Goal: Check status: Check status

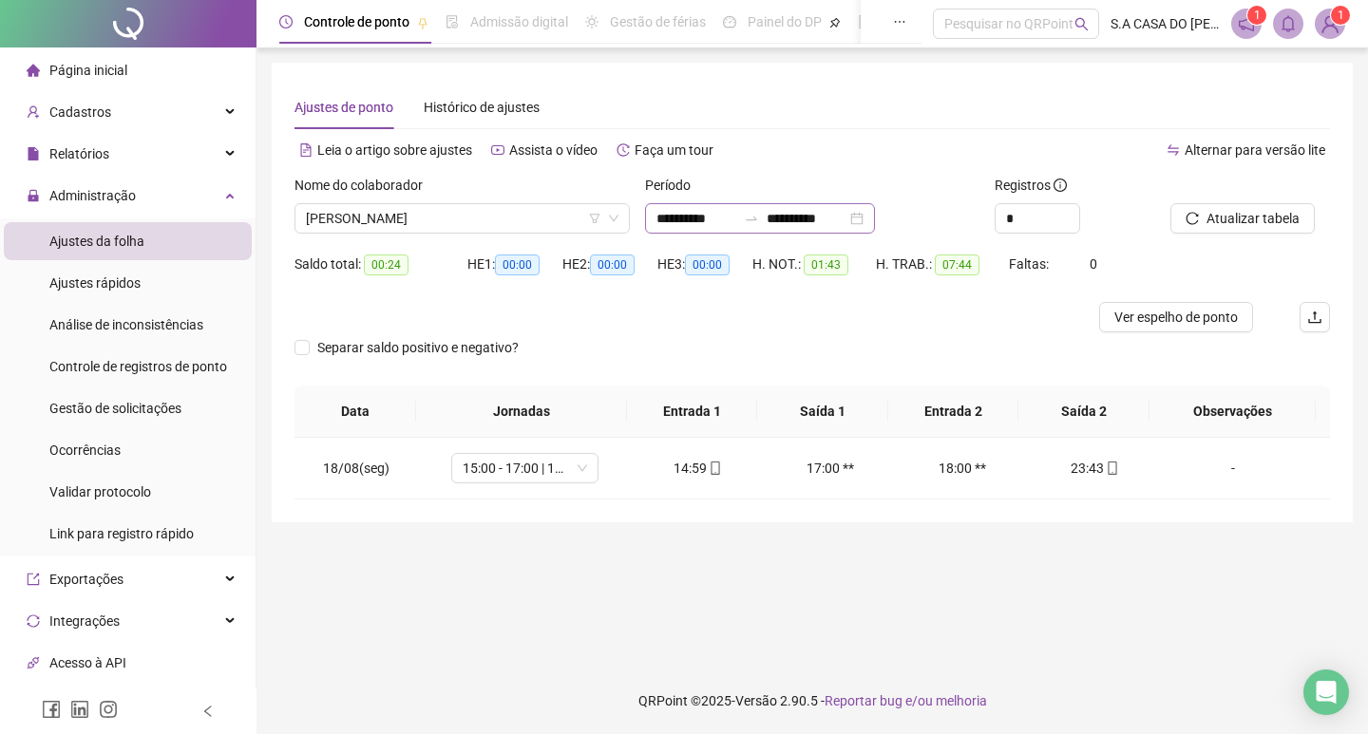
click at [875, 219] on div "**********" at bounding box center [760, 218] width 230 height 30
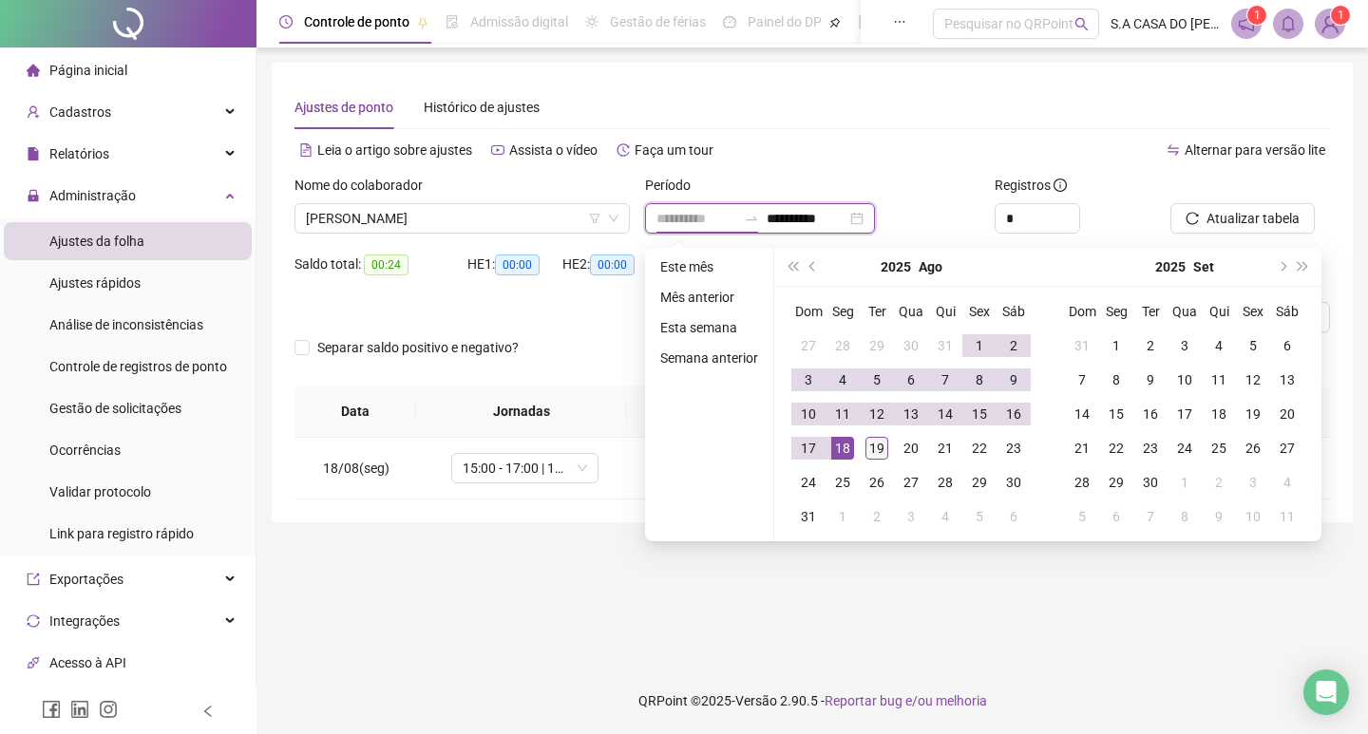
type input "**********"
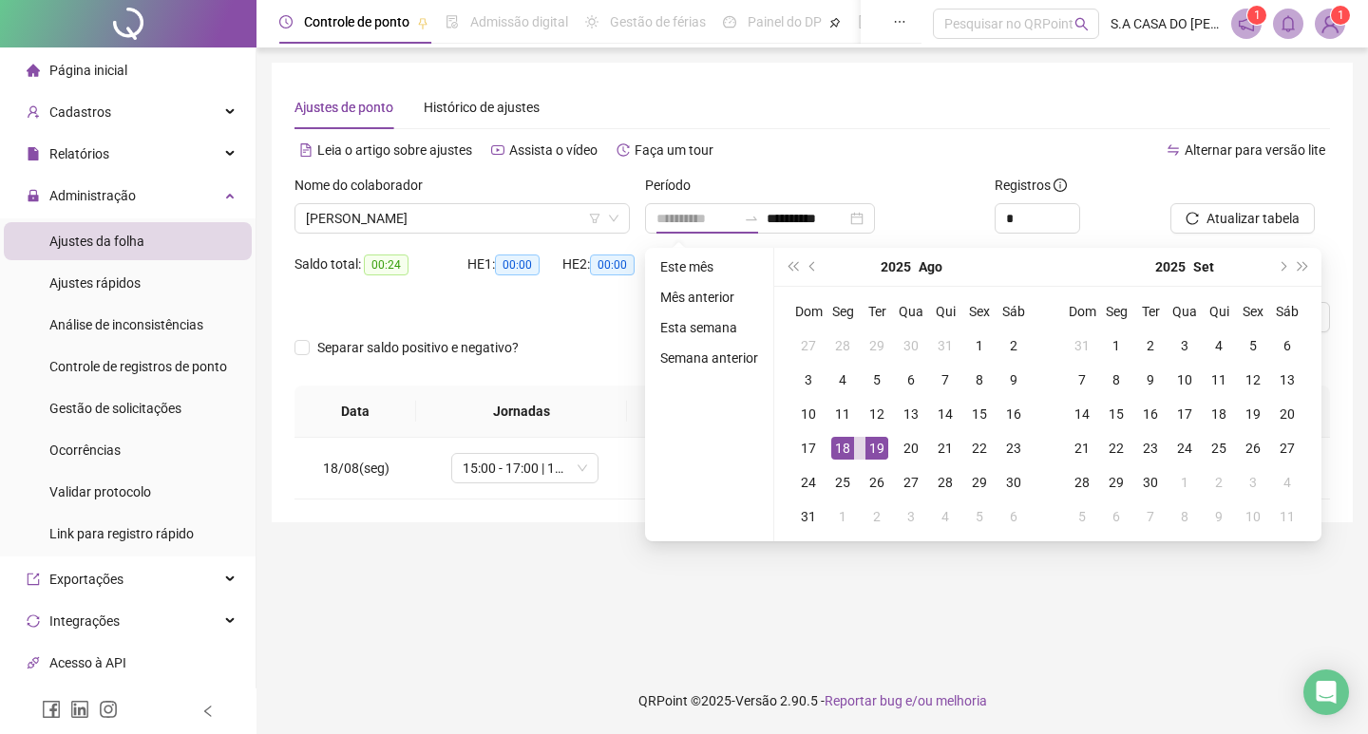
click at [878, 454] on div "19" at bounding box center [876, 448] width 23 height 23
type input "**********"
click at [961, 164] on div "Alternar para versão lite" at bounding box center [1071, 150] width 518 height 30
type input "**********"
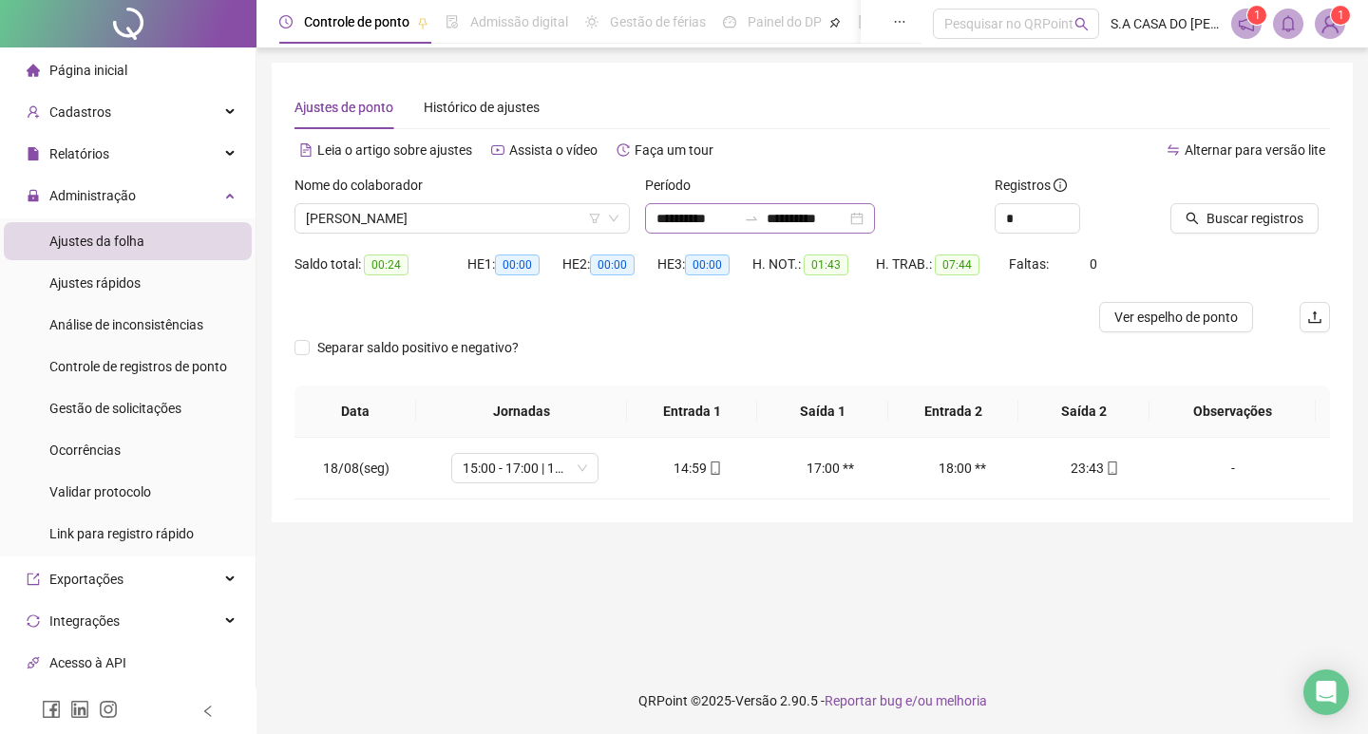
click at [875, 217] on div "**********" at bounding box center [760, 218] width 230 height 30
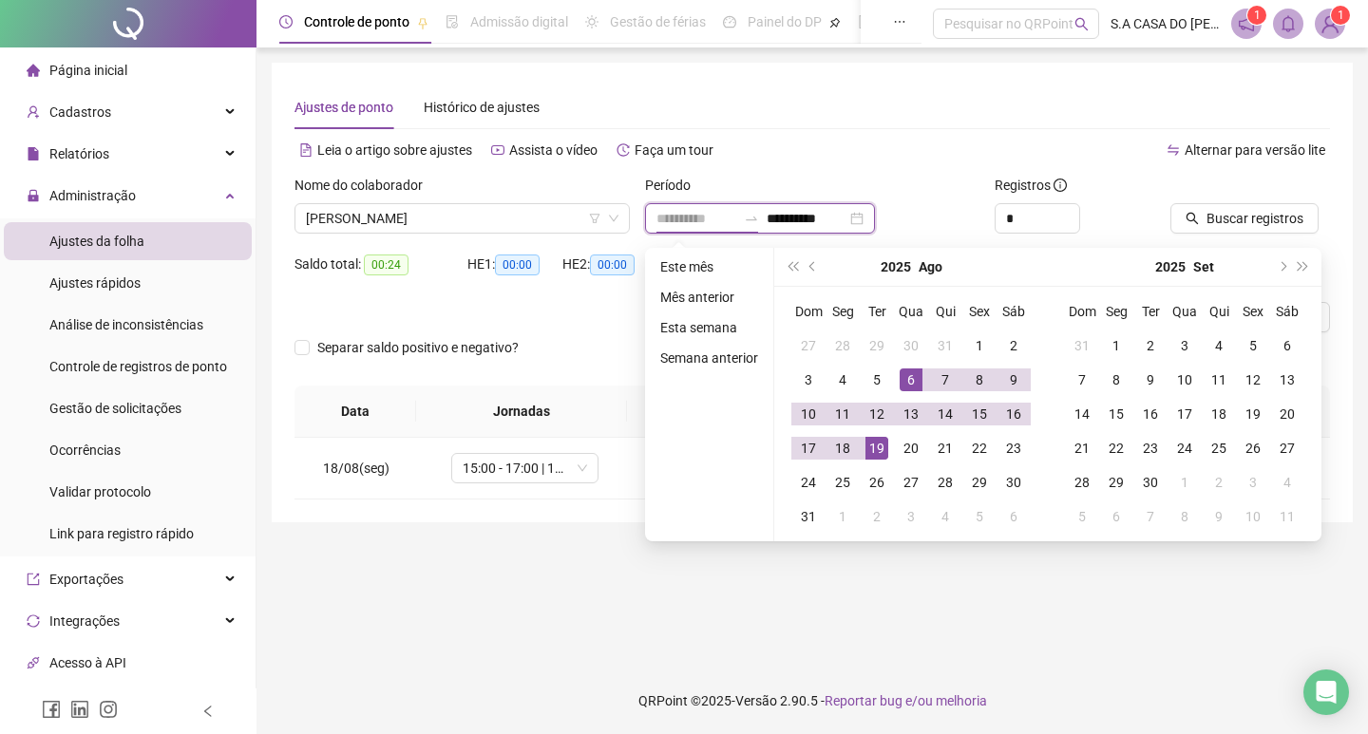
type input "**********"
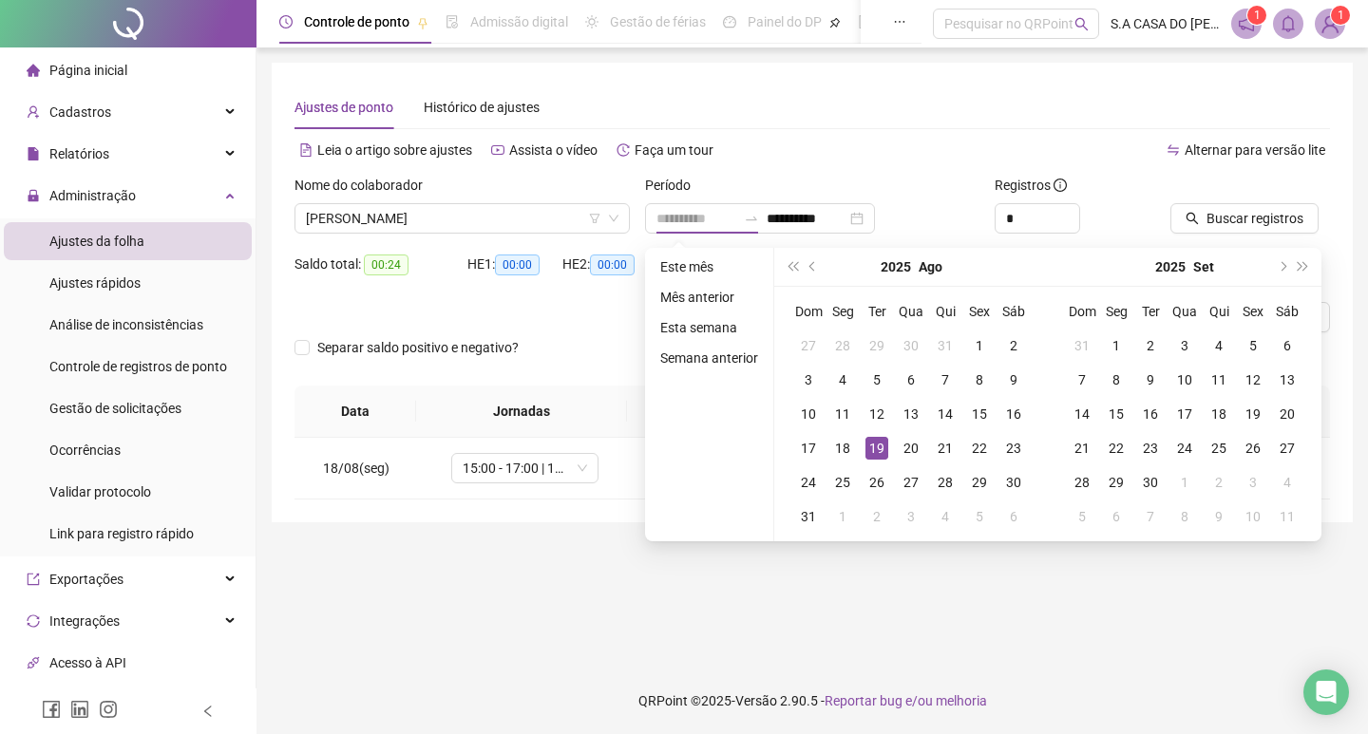
click at [872, 443] on div "19" at bounding box center [876, 448] width 23 height 23
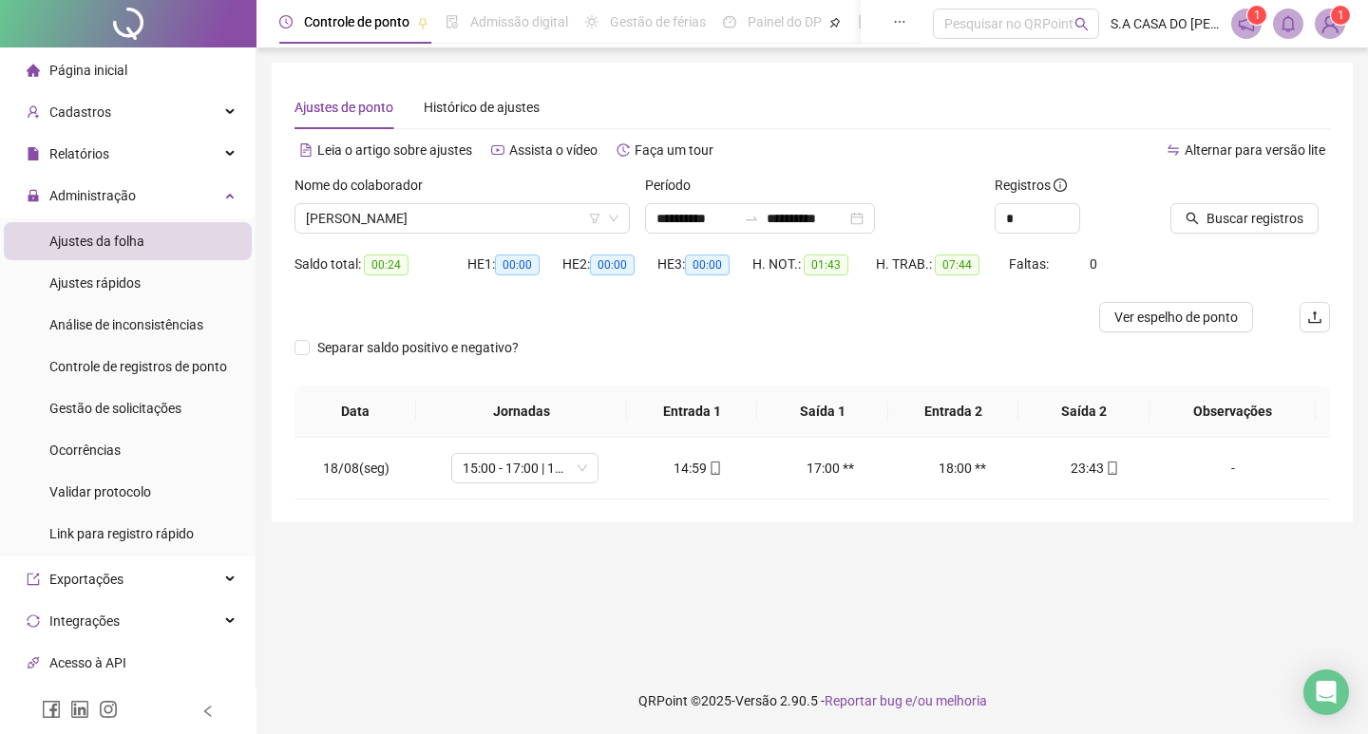
click at [869, 172] on div "Alternar para versão lite" at bounding box center [1071, 159] width 518 height 30
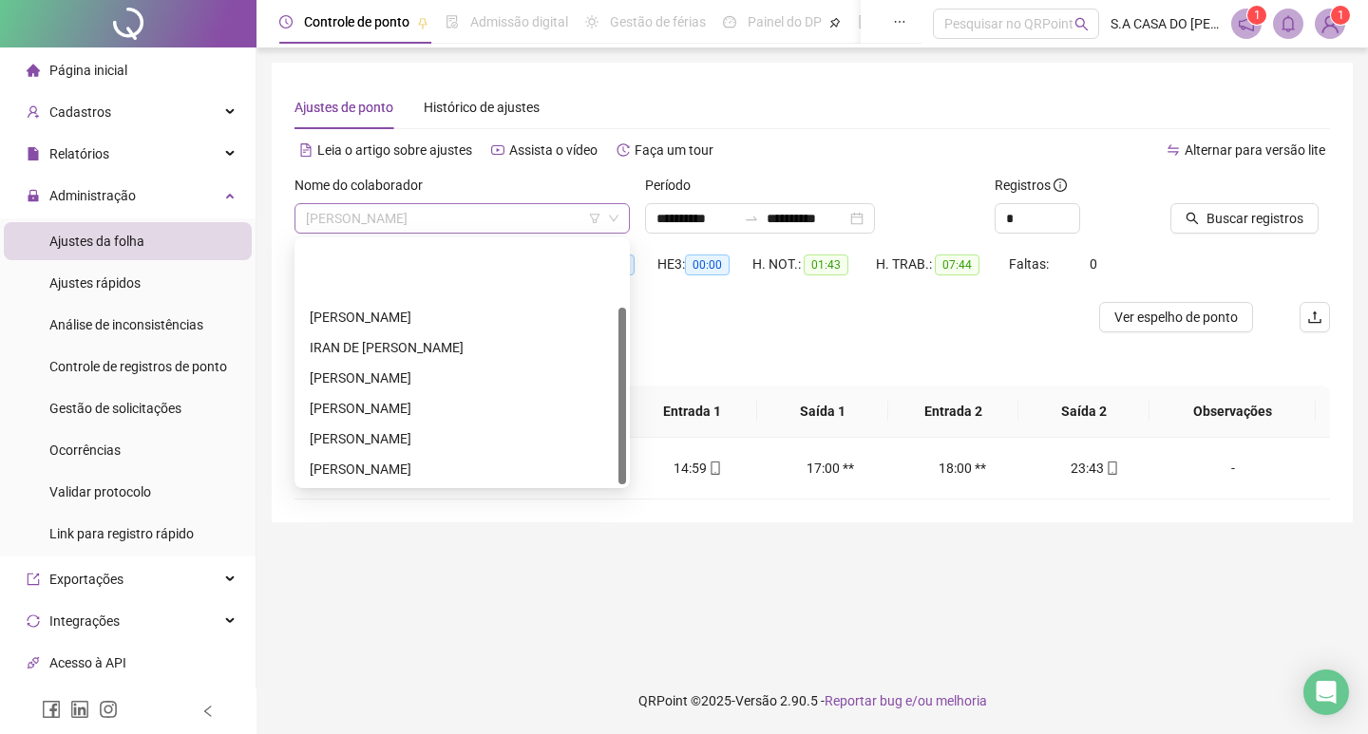
click at [602, 227] on span "[PERSON_NAME]" at bounding box center [462, 218] width 312 height 28
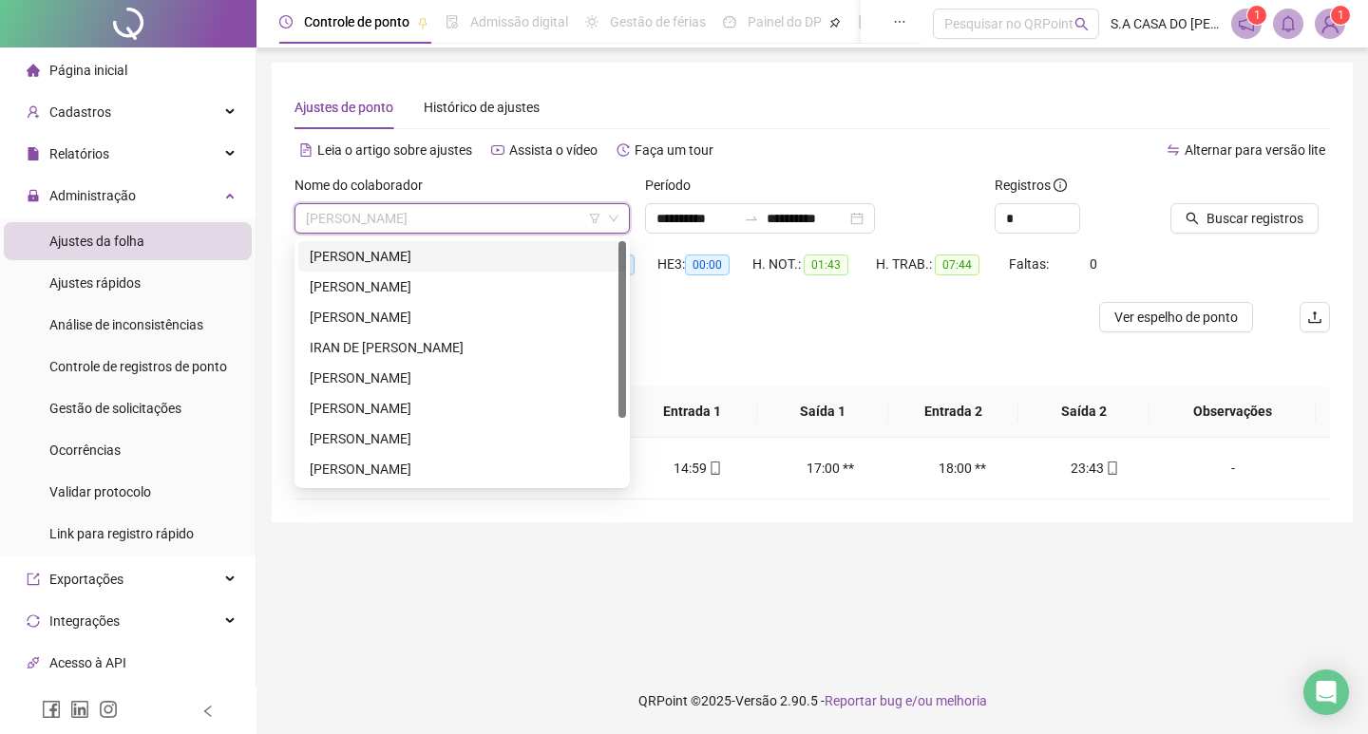
click at [421, 266] on div "[PERSON_NAME]" at bounding box center [462, 256] width 305 height 21
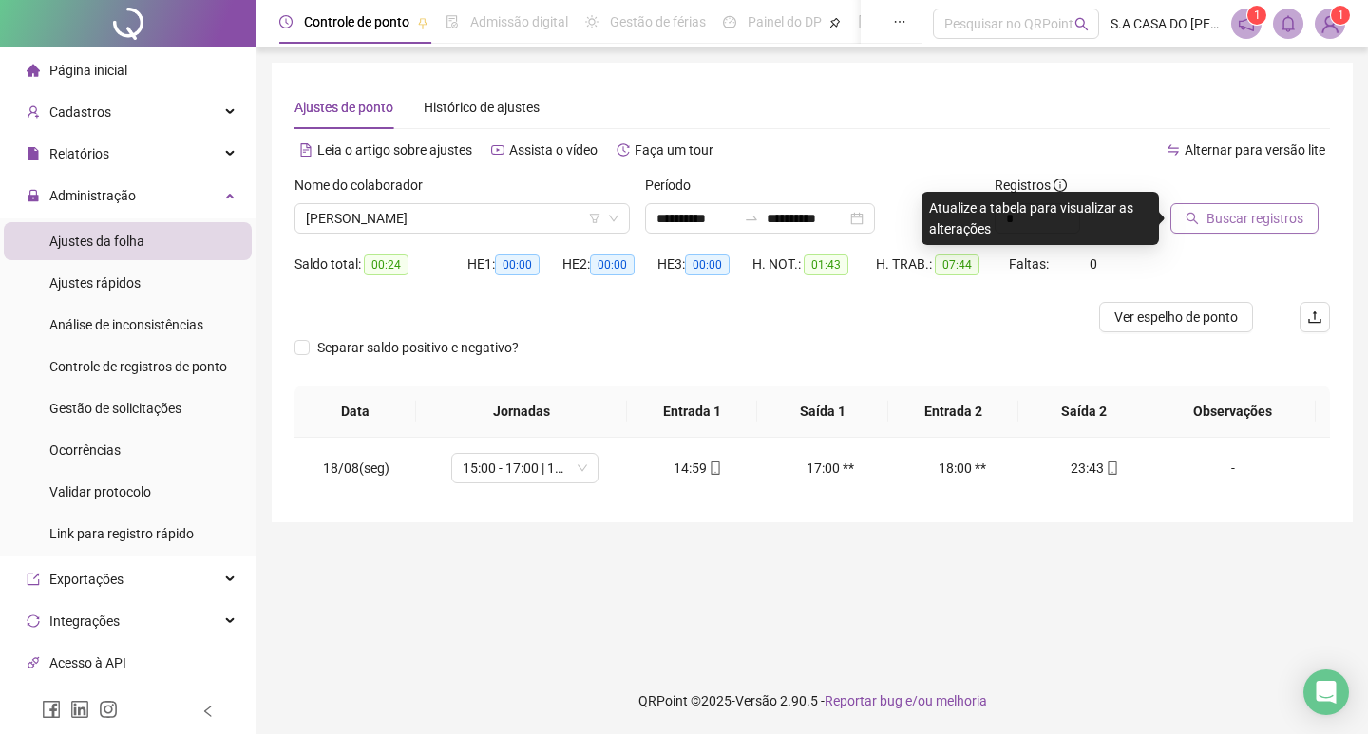
click at [1200, 223] on button "Buscar registros" at bounding box center [1244, 218] width 148 height 30
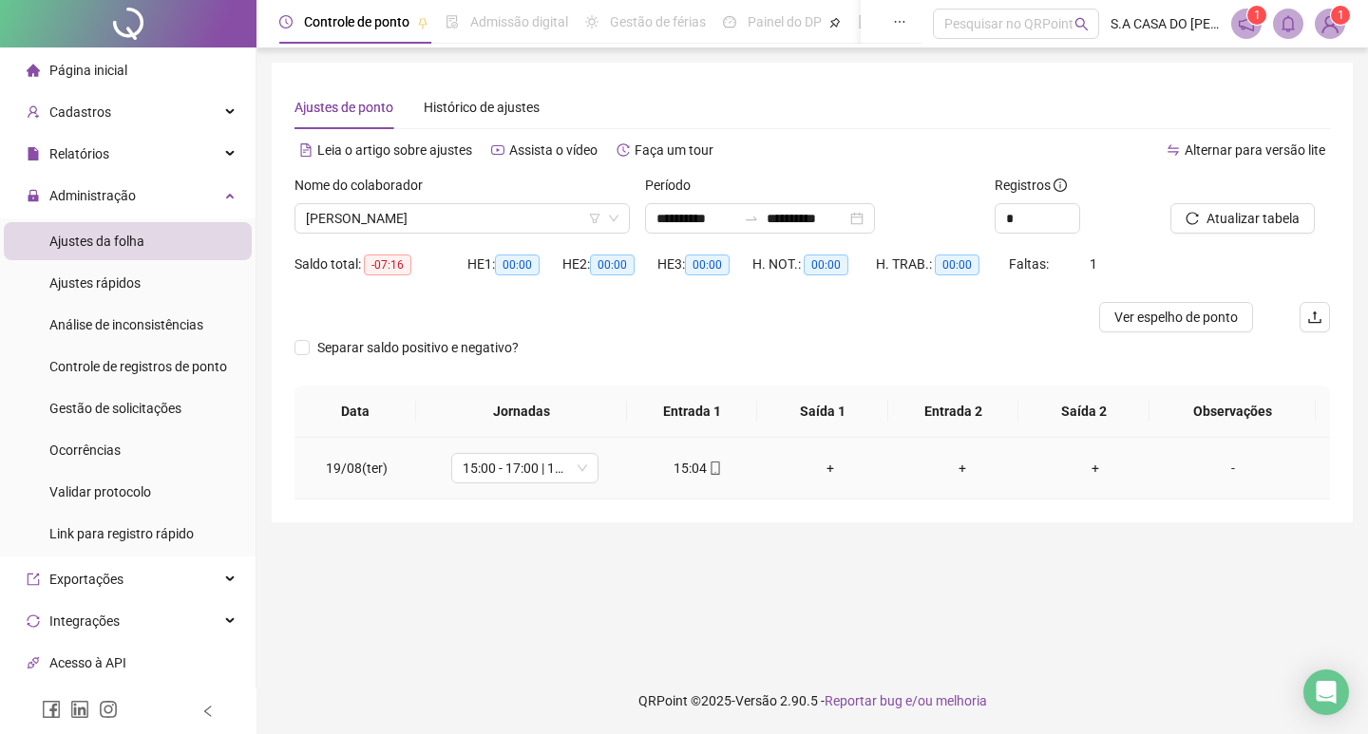
click at [715, 477] on div "15:04" at bounding box center [698, 468] width 103 height 21
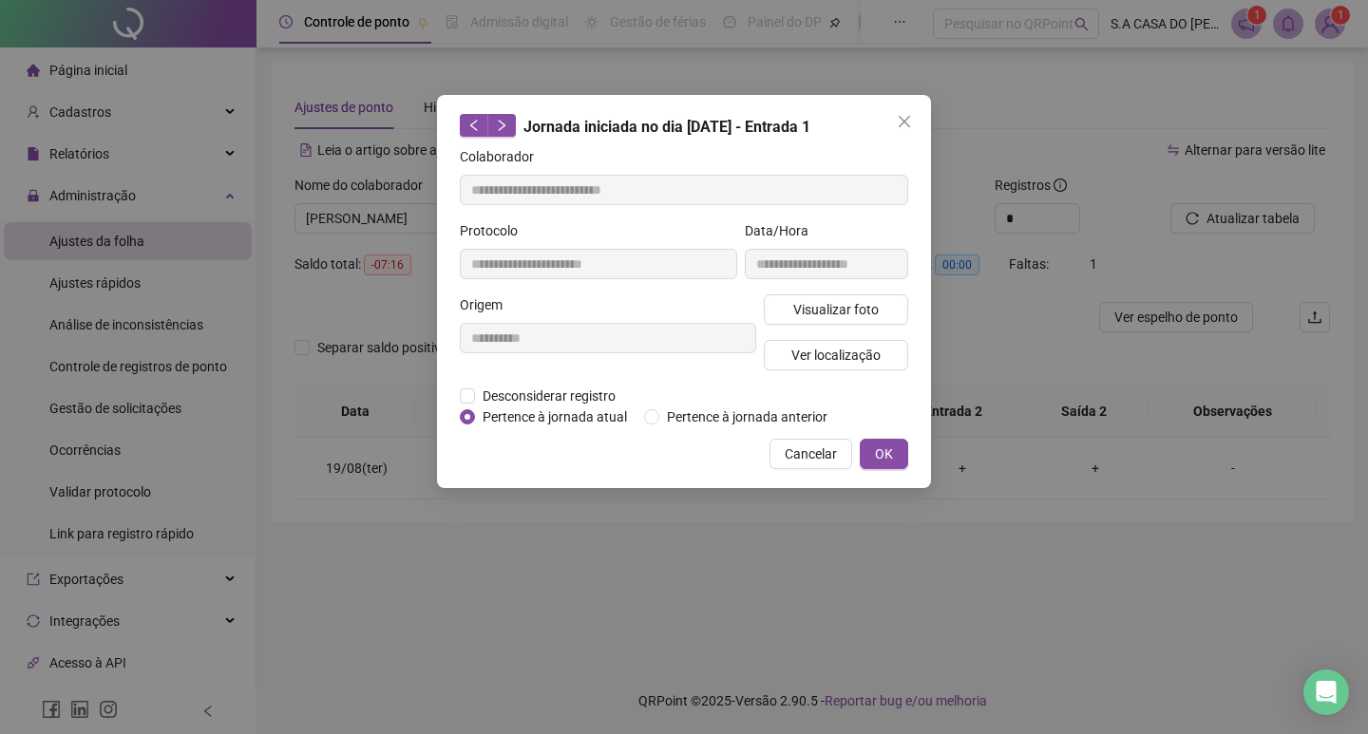
type input "**********"
click at [796, 311] on span "Visualizar foto" at bounding box center [835, 309] width 85 height 21
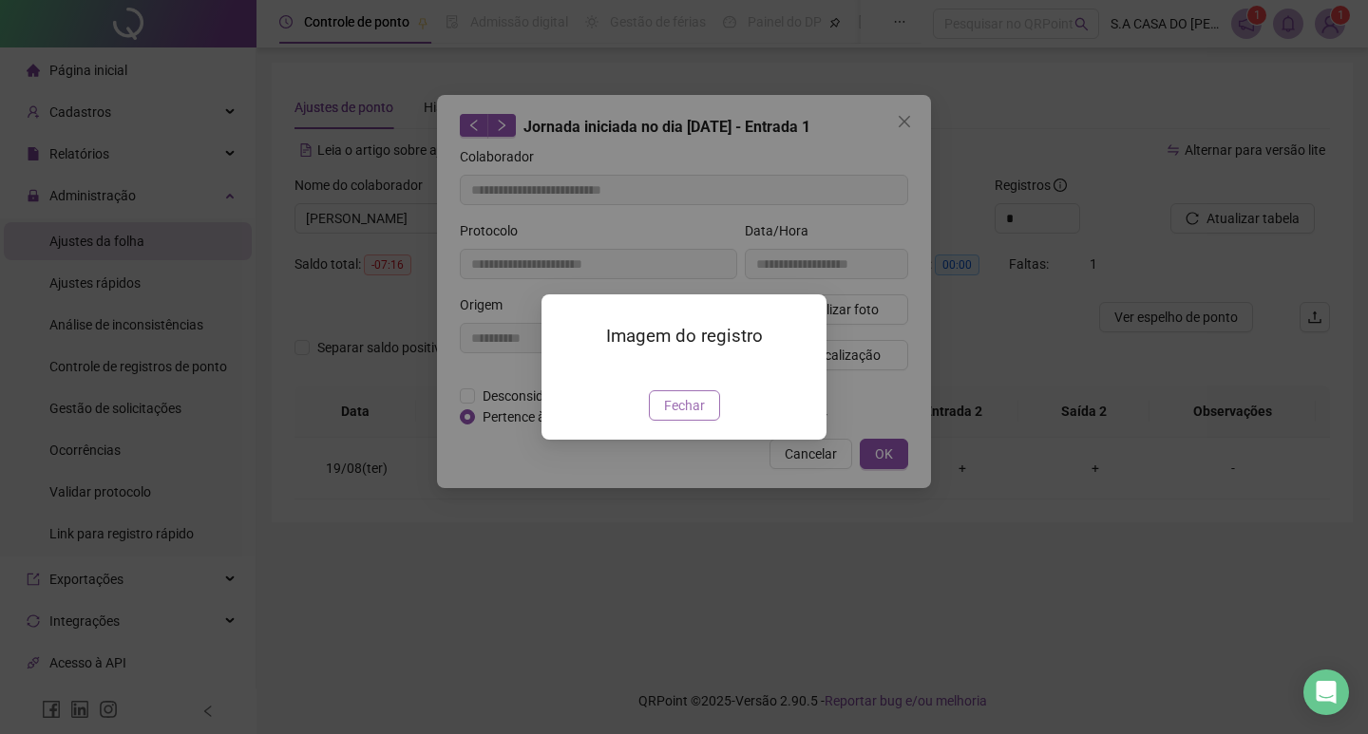
click at [681, 421] on button "Fechar" at bounding box center [684, 405] width 71 height 30
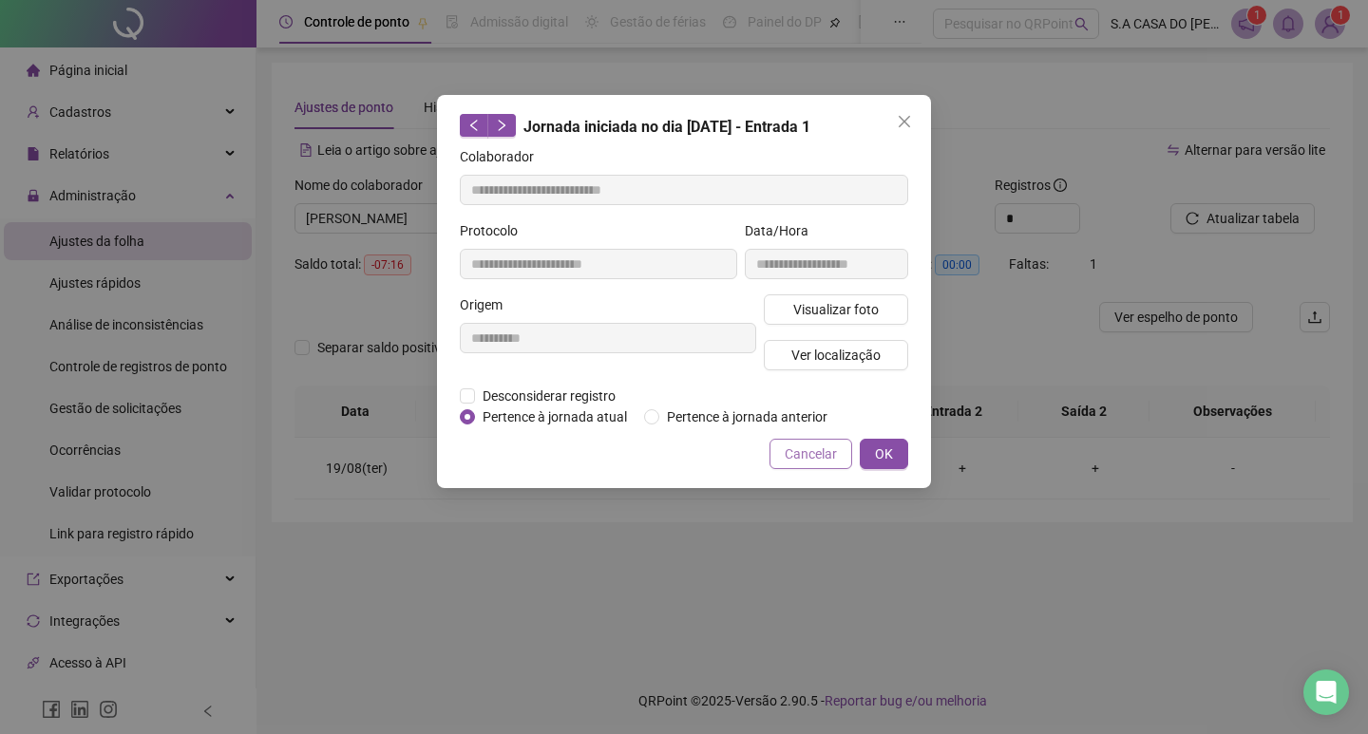
click at [809, 449] on span "Cancelar" at bounding box center [811, 454] width 52 height 21
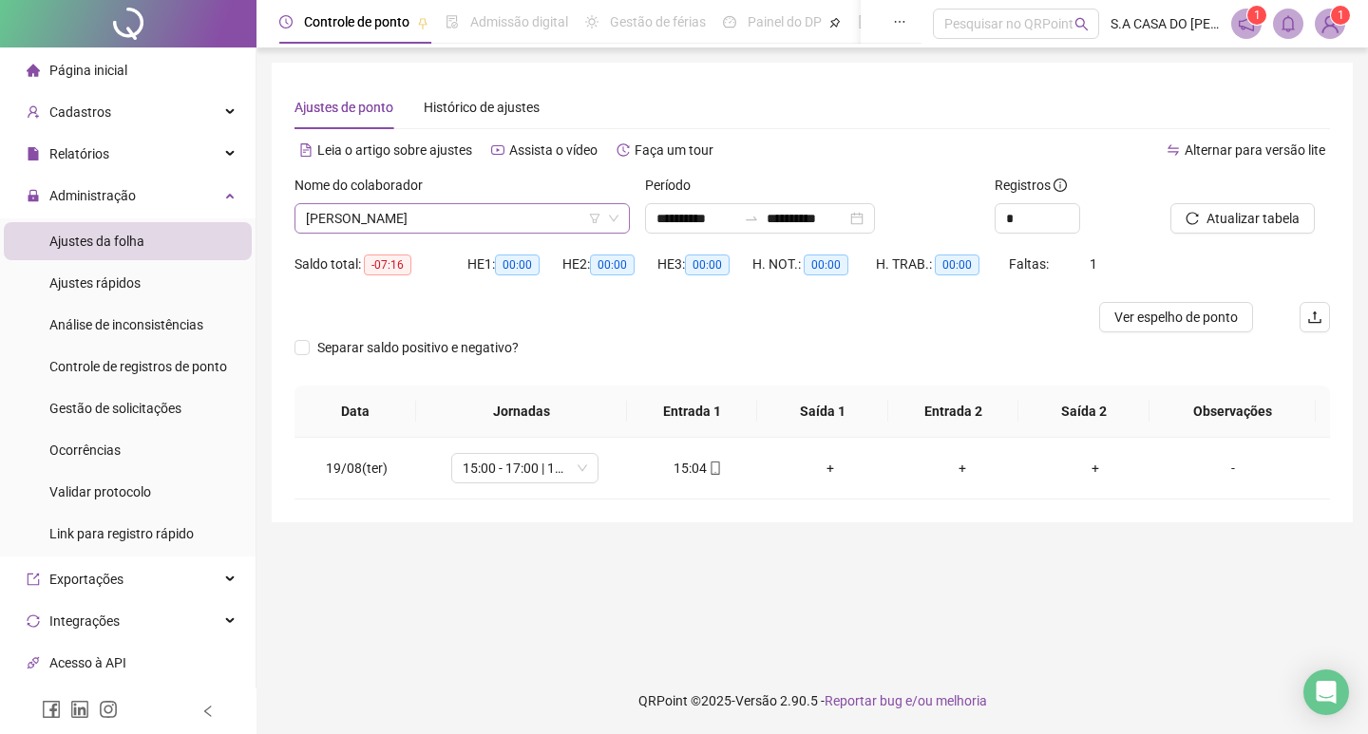
click at [545, 231] on span "[PERSON_NAME]" at bounding box center [462, 218] width 312 height 28
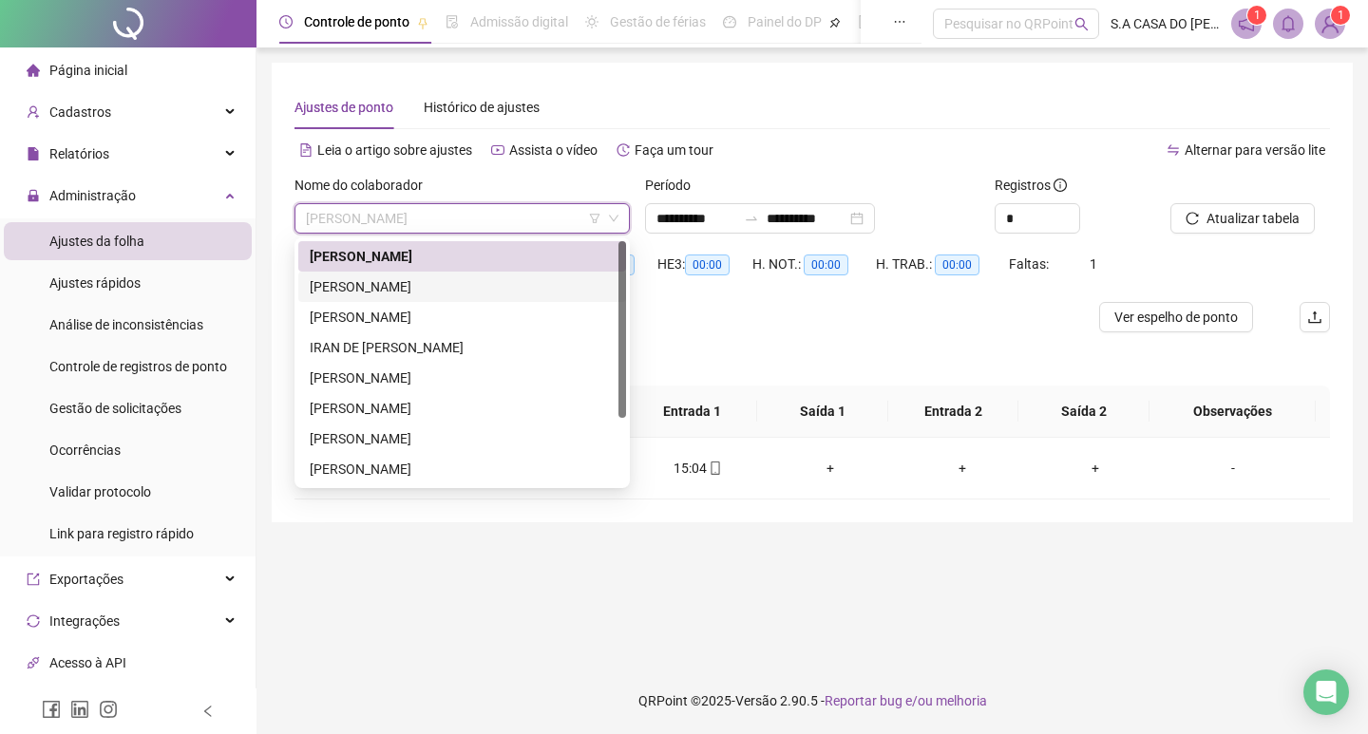
click at [447, 284] on div "[PERSON_NAME]" at bounding box center [462, 286] width 305 height 21
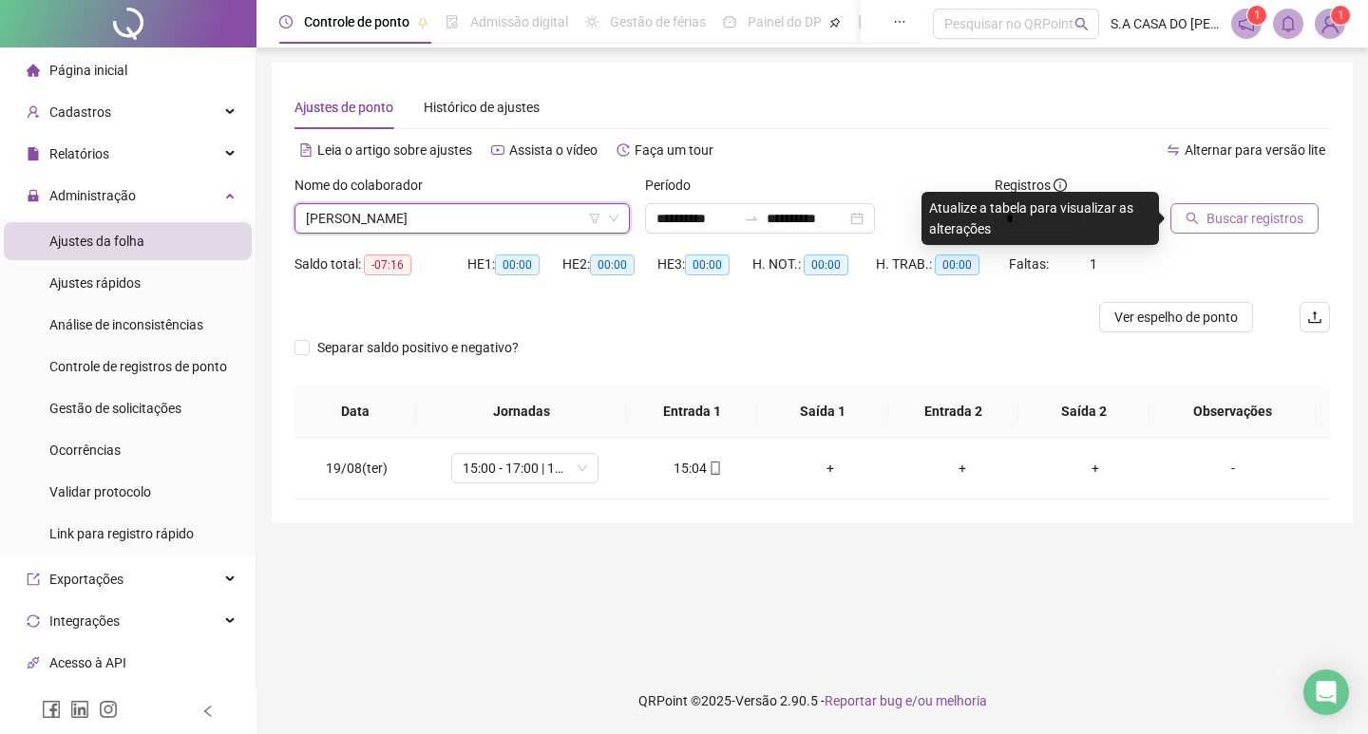
click at [1236, 212] on span "Buscar registros" at bounding box center [1254, 218] width 97 height 21
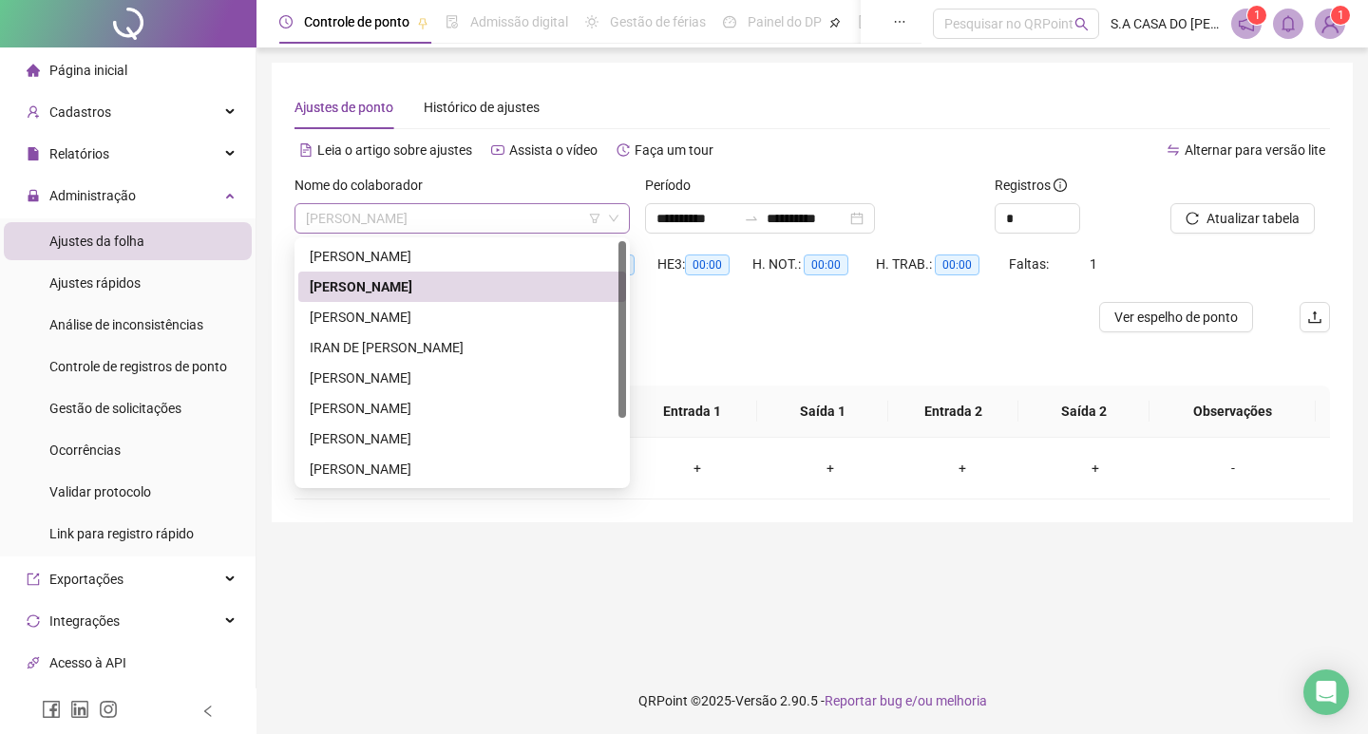
click at [486, 230] on span "[PERSON_NAME]" at bounding box center [462, 218] width 312 height 28
click at [438, 309] on div "[PERSON_NAME]" at bounding box center [462, 317] width 305 height 21
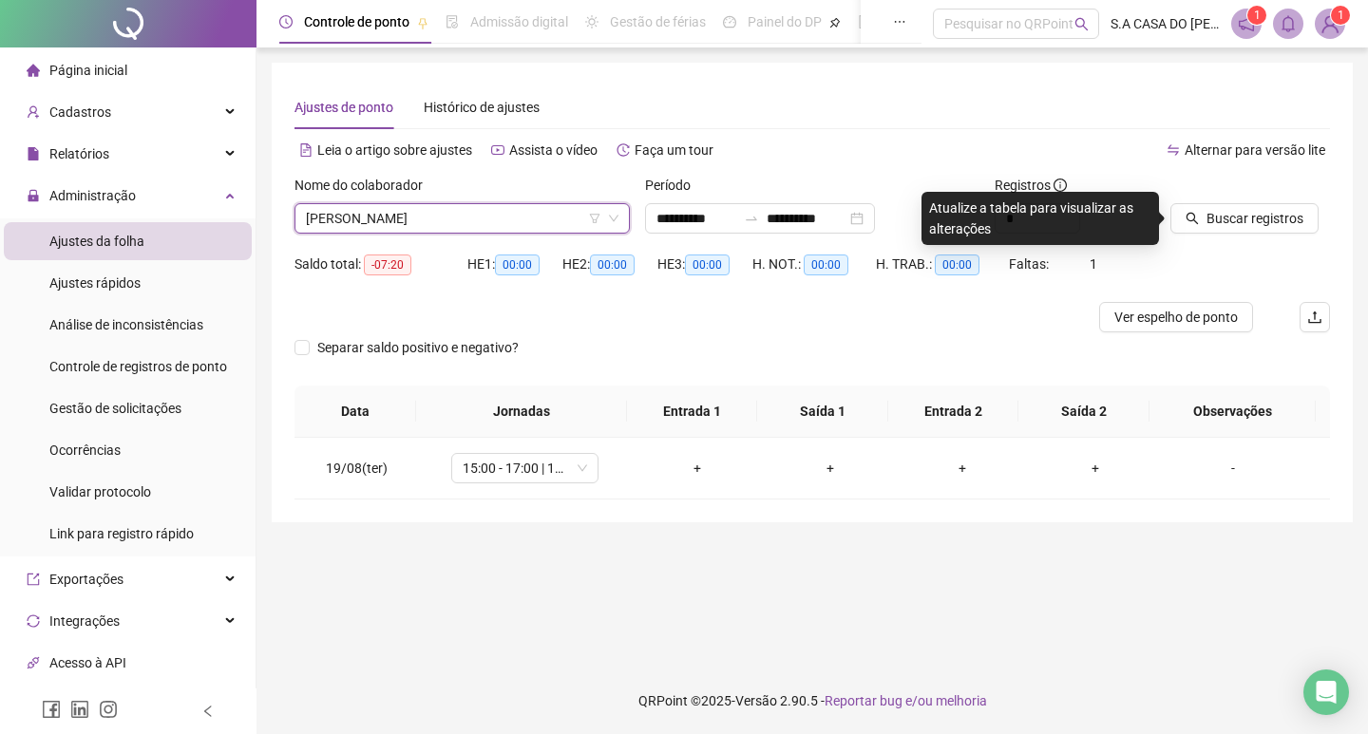
click at [1285, 198] on div "Buscar registros" at bounding box center [1250, 204] width 160 height 59
click at [1284, 203] on button "Buscar registros" at bounding box center [1244, 218] width 148 height 30
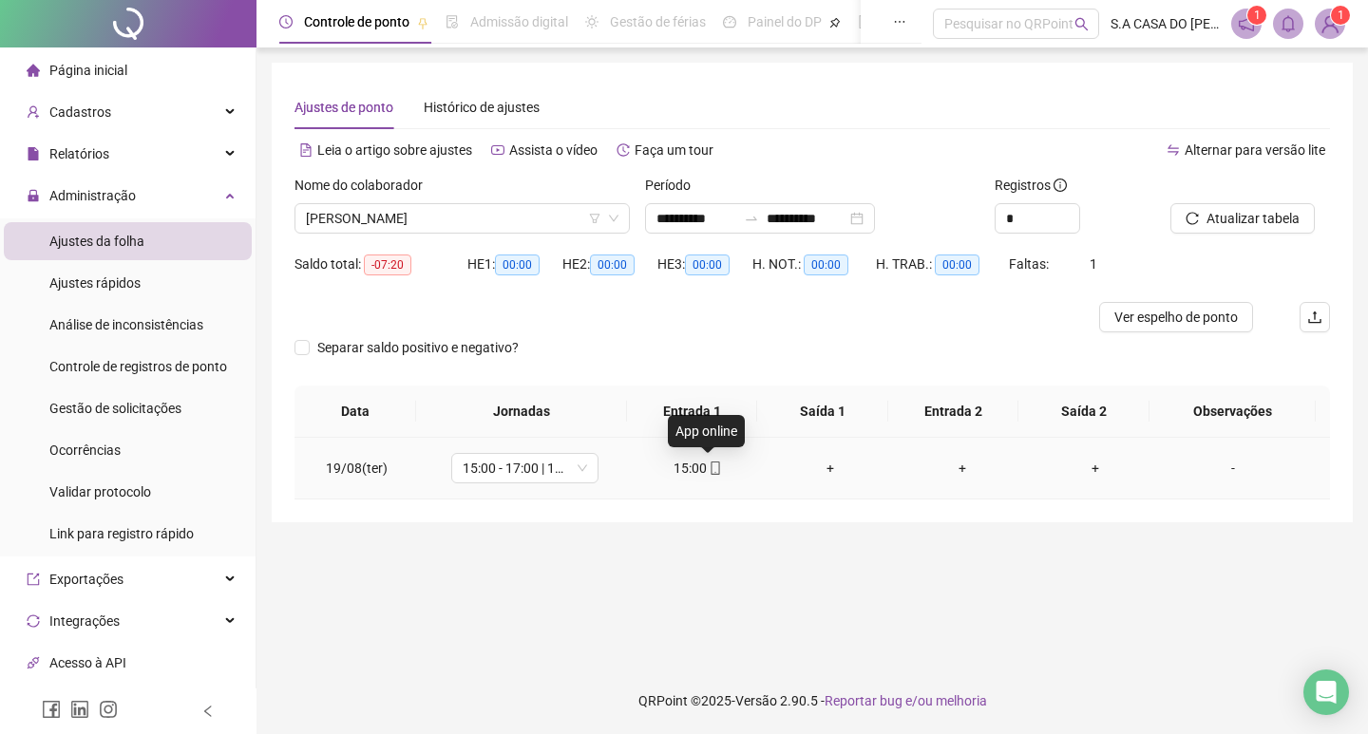
click at [711, 469] on icon "mobile" at bounding box center [715, 468] width 13 height 13
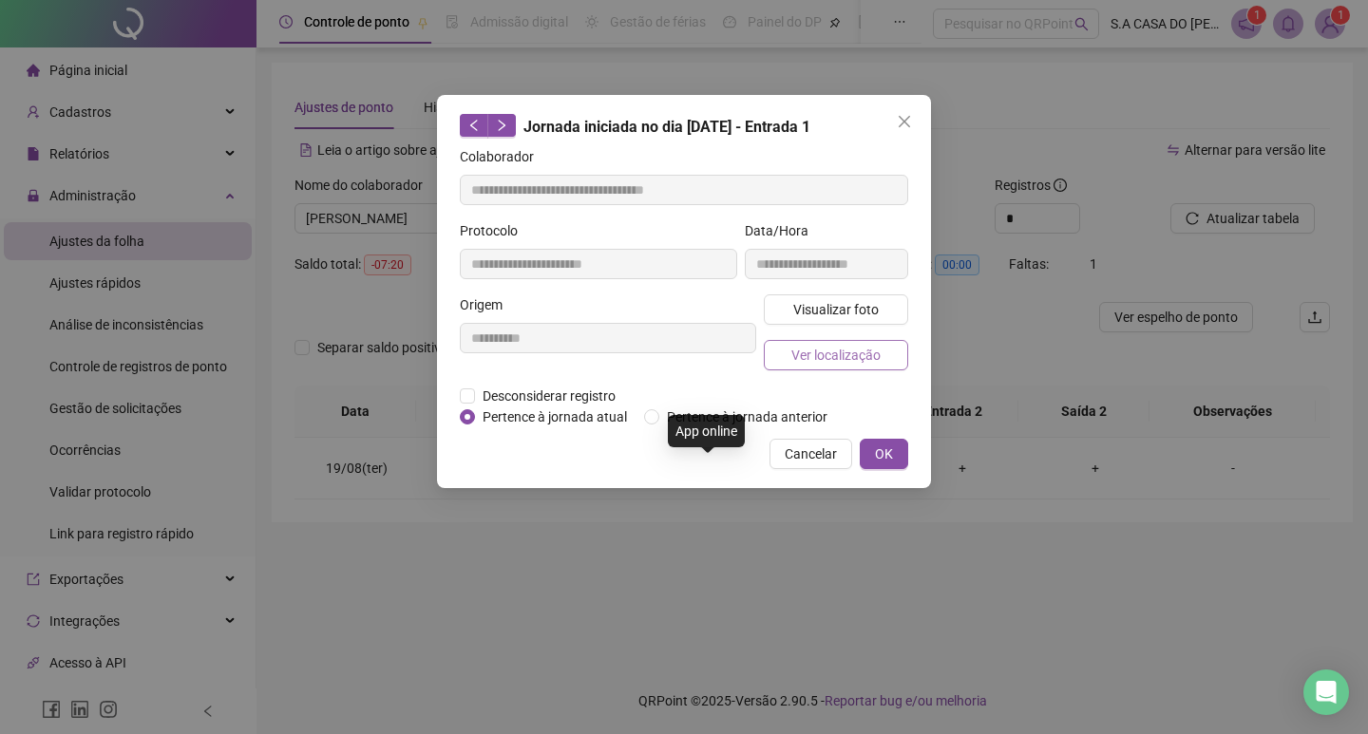
type input "**********"
click at [805, 303] on span "Visualizar foto" at bounding box center [835, 309] width 85 height 21
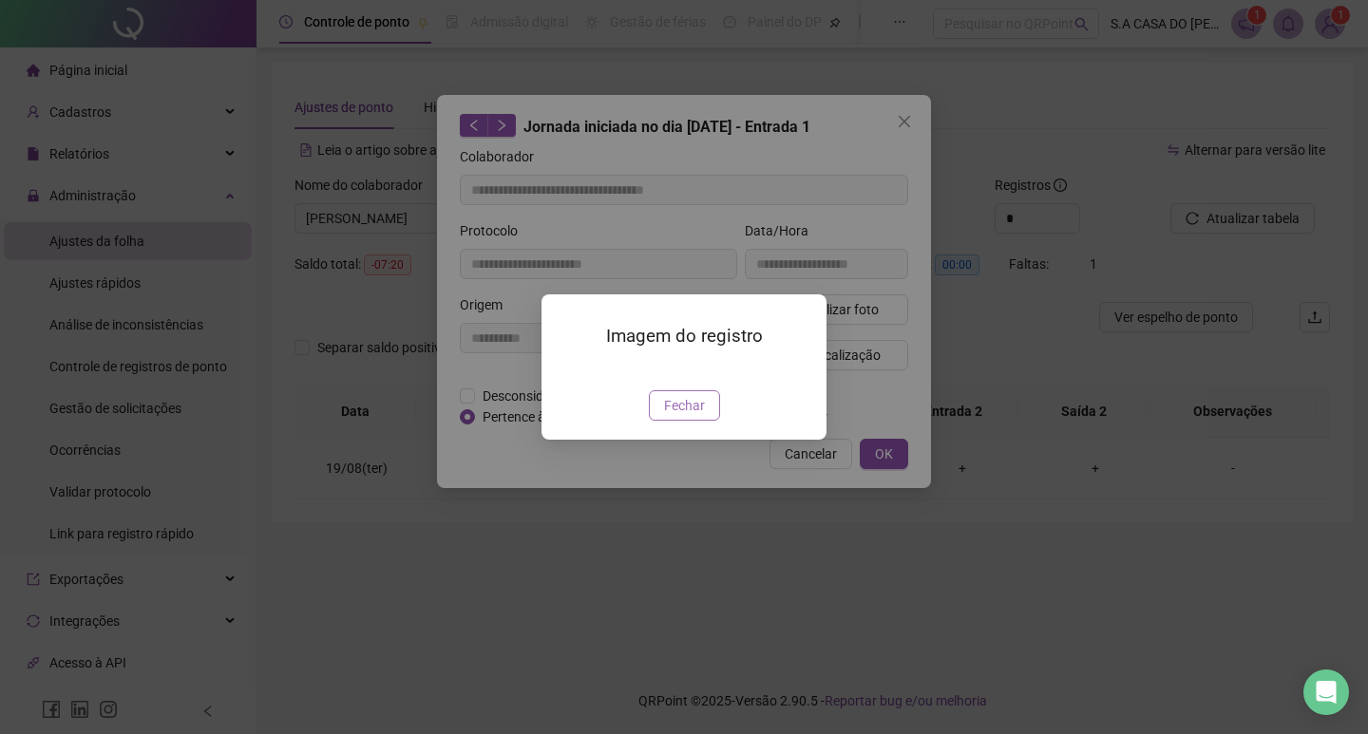
click at [684, 416] on span "Fechar" at bounding box center [684, 405] width 41 height 21
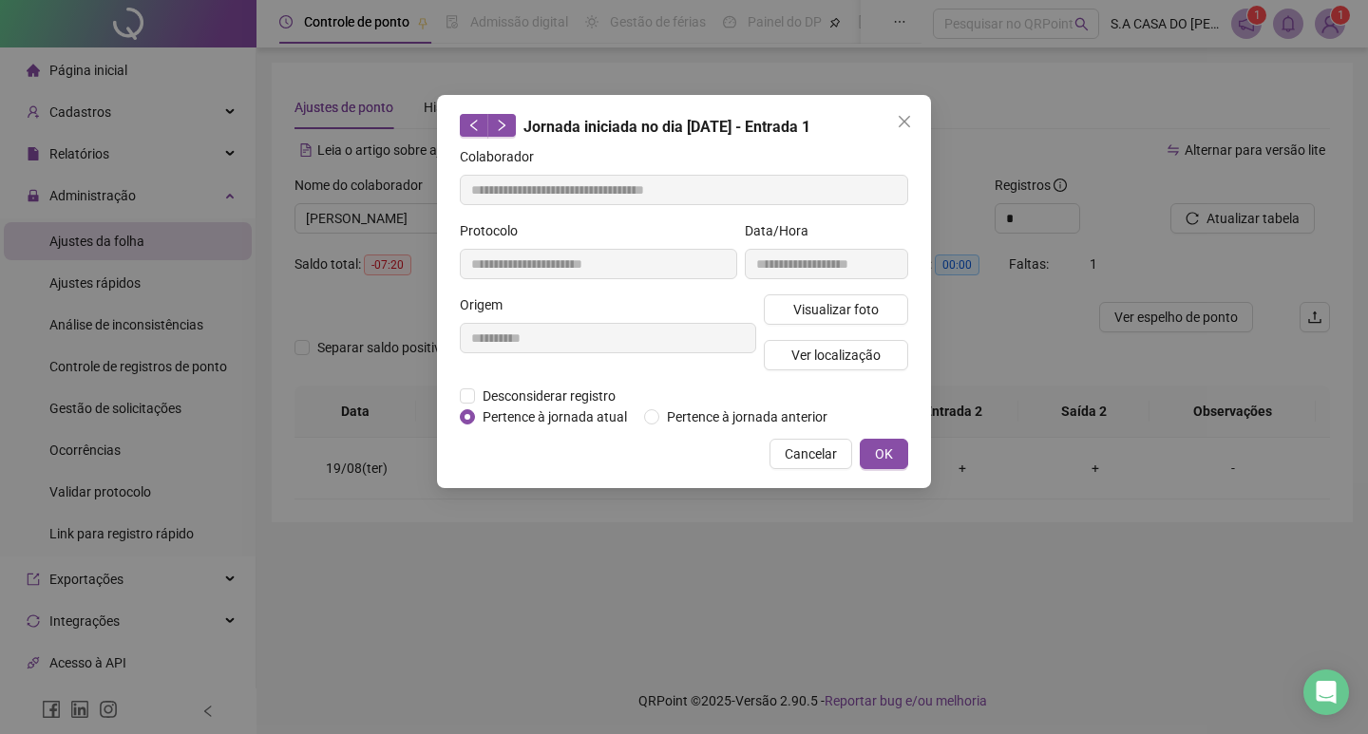
click at [805, 451] on span "Cancelar" at bounding box center [811, 454] width 52 height 21
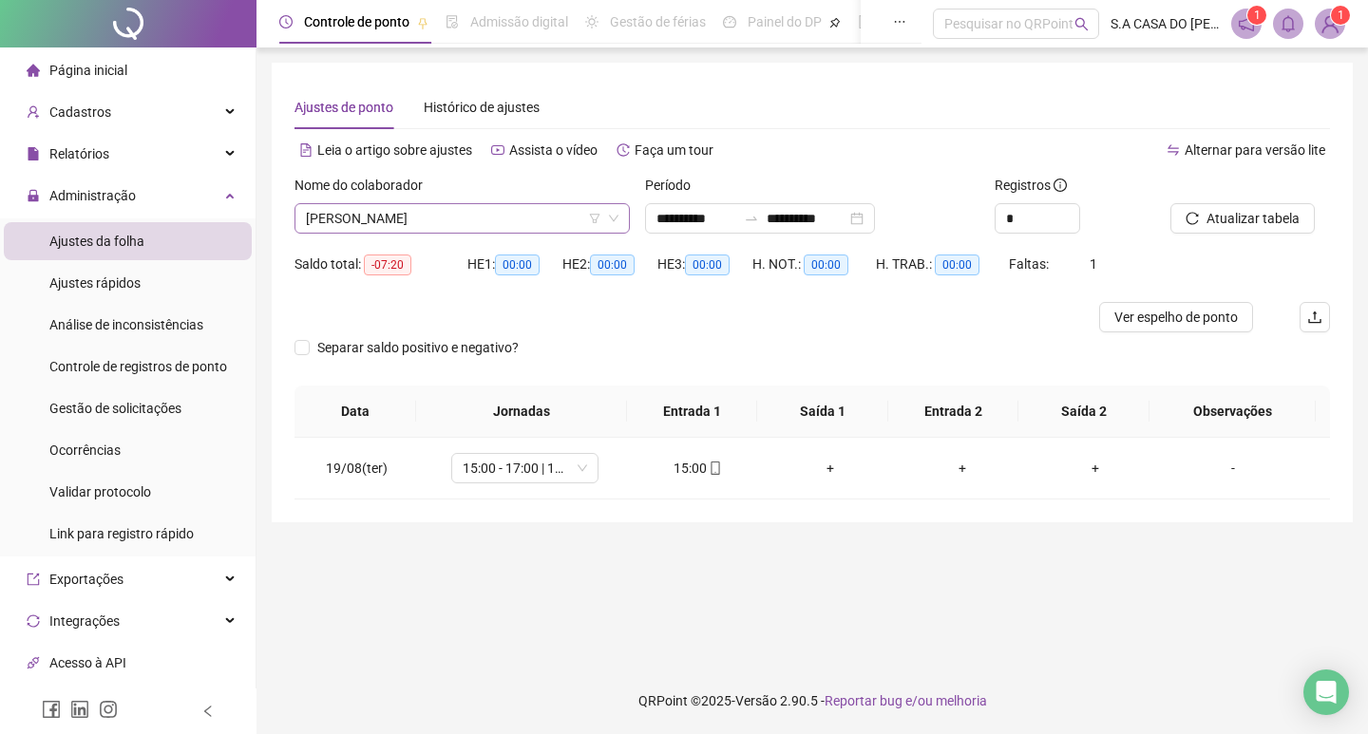
click at [464, 204] on span "[PERSON_NAME]" at bounding box center [462, 218] width 312 height 28
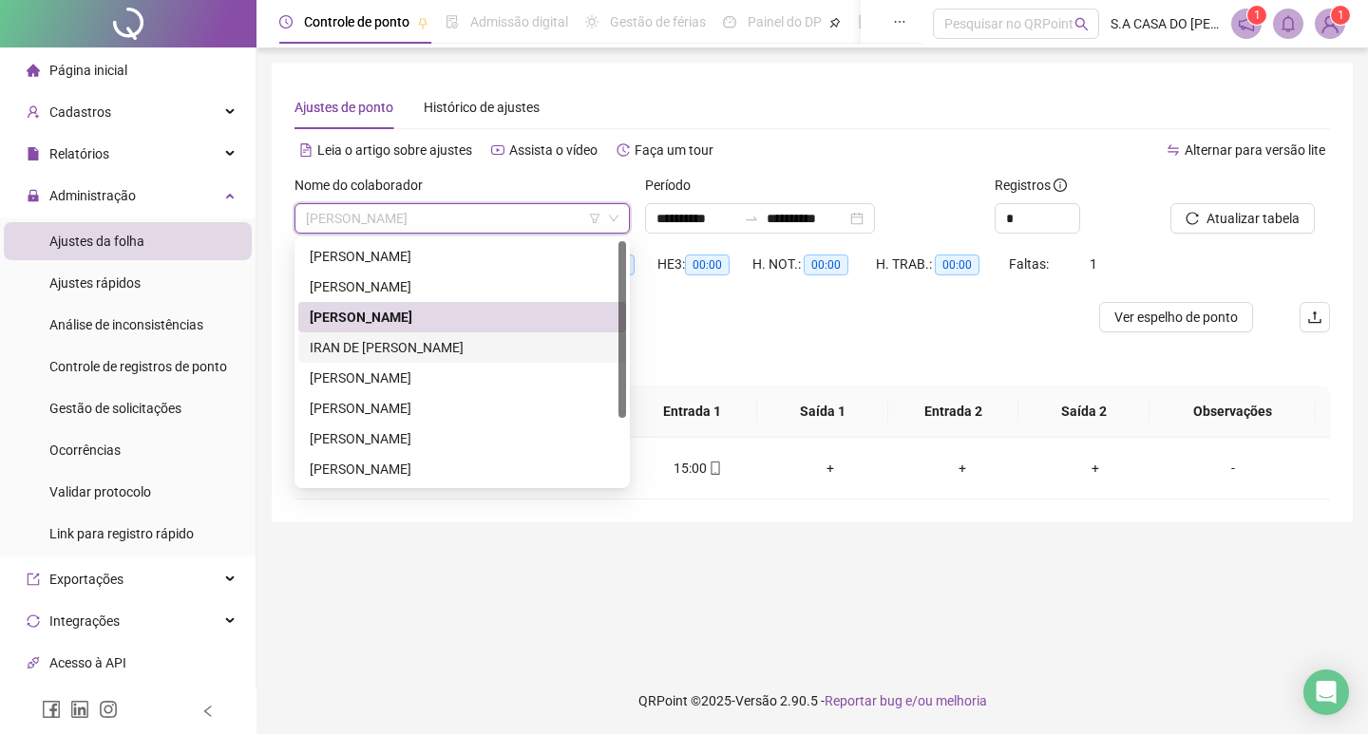
click at [407, 349] on div "IRAN DE [PERSON_NAME]" at bounding box center [462, 347] width 305 height 21
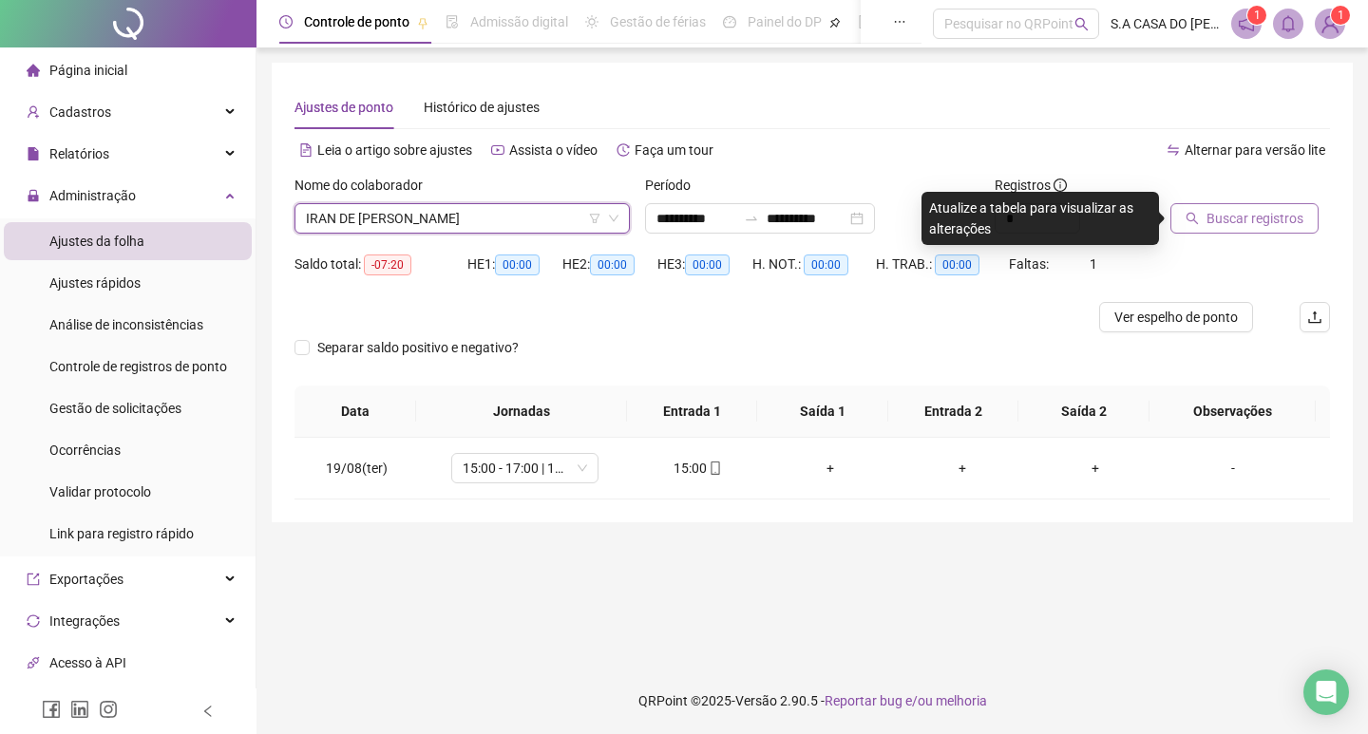
click at [1204, 212] on button "Buscar registros" at bounding box center [1244, 218] width 148 height 30
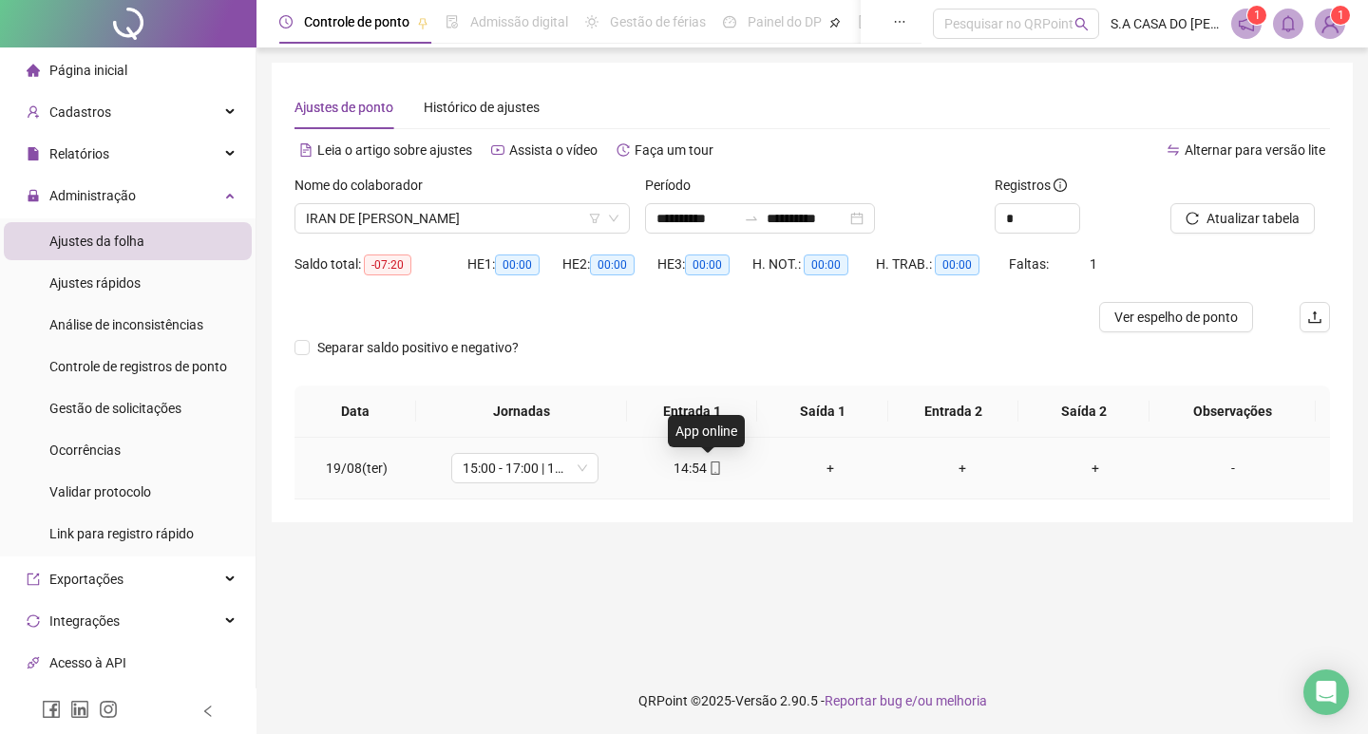
click at [710, 471] on icon "mobile" at bounding box center [715, 468] width 13 height 13
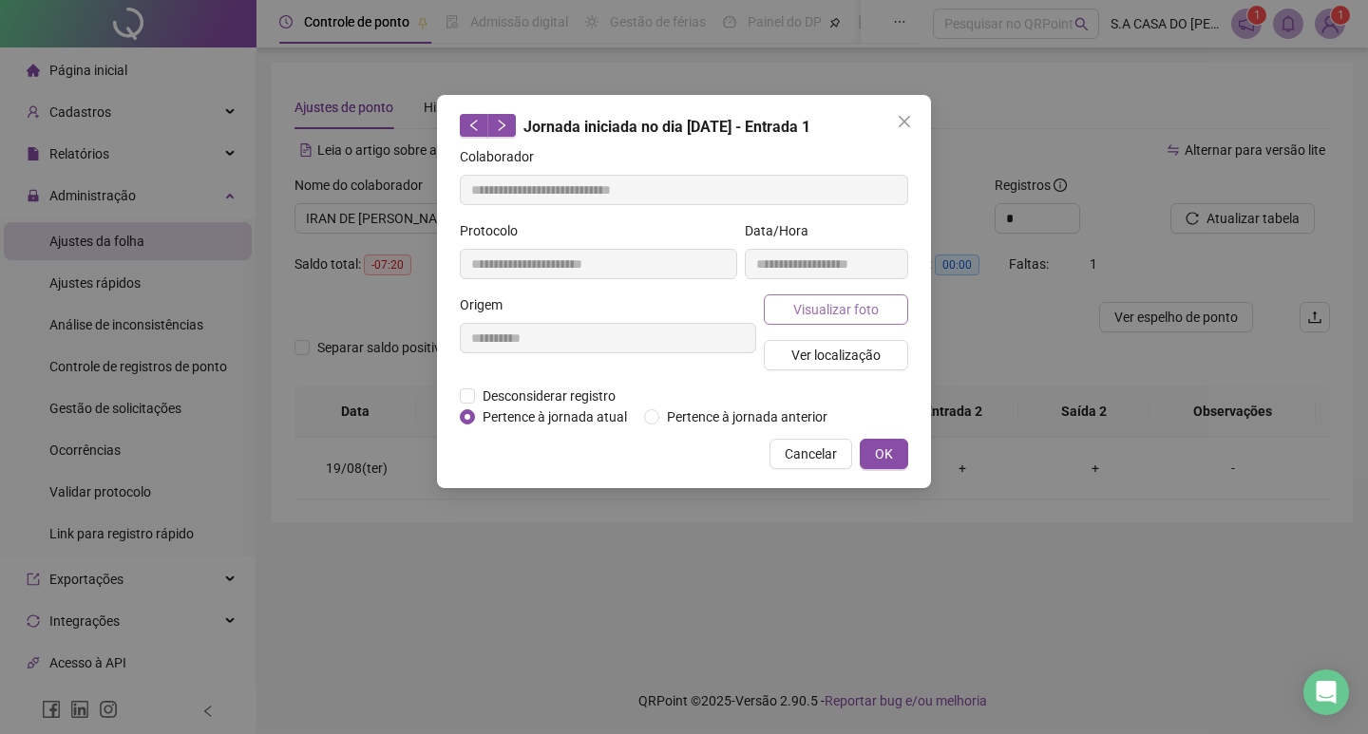
click at [829, 311] on span "Visualizar foto" at bounding box center [835, 309] width 85 height 21
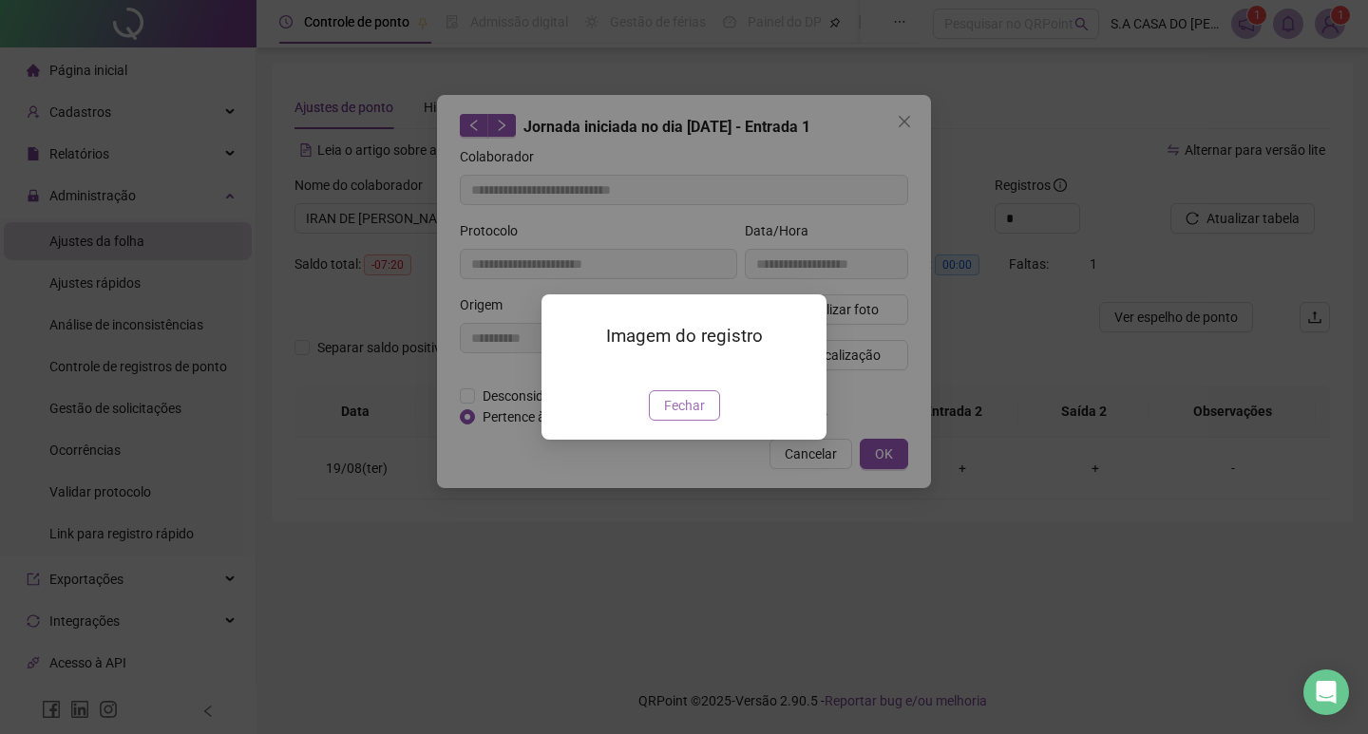
drag, startPoint x: 679, startPoint y: 520, endPoint x: 726, endPoint y: 513, distance: 47.0
click at [679, 416] on span "Fechar" at bounding box center [684, 405] width 41 height 21
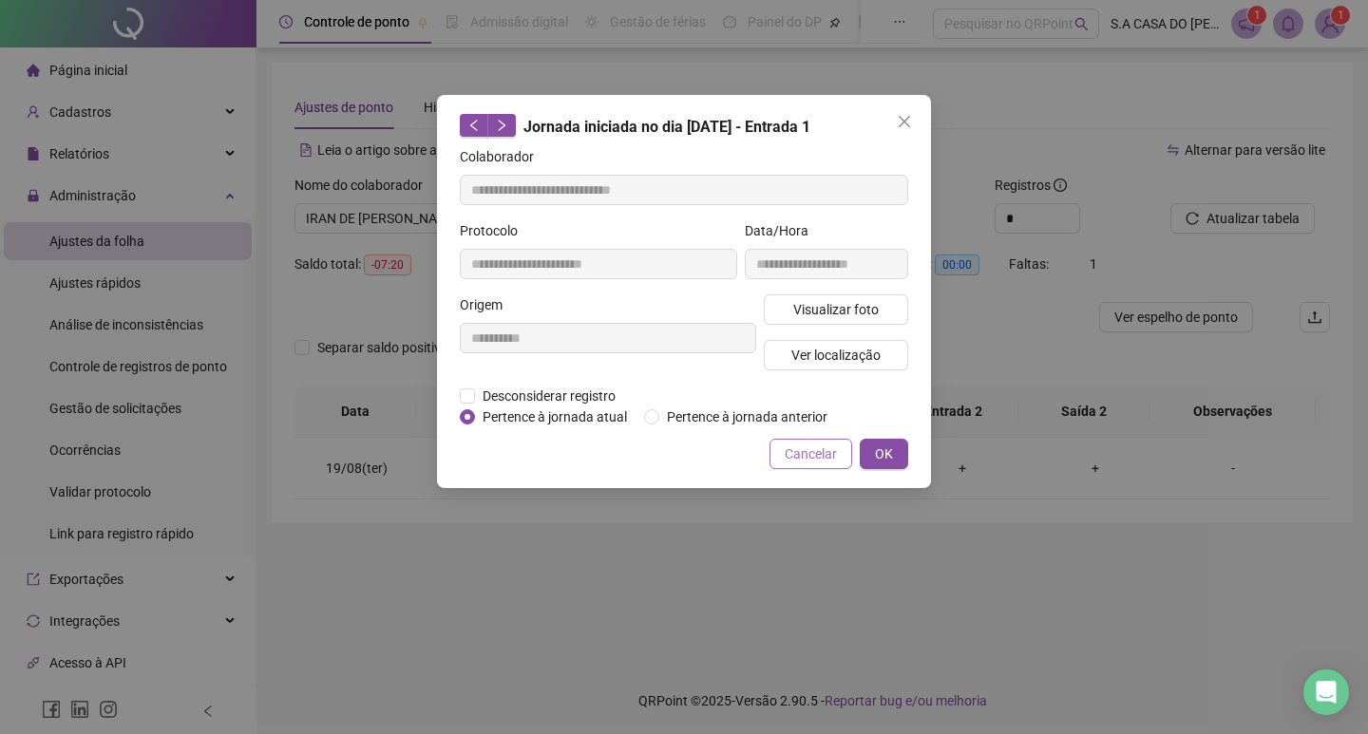
type input "**********"
click at [821, 463] on span "Cancelar" at bounding box center [811, 454] width 52 height 21
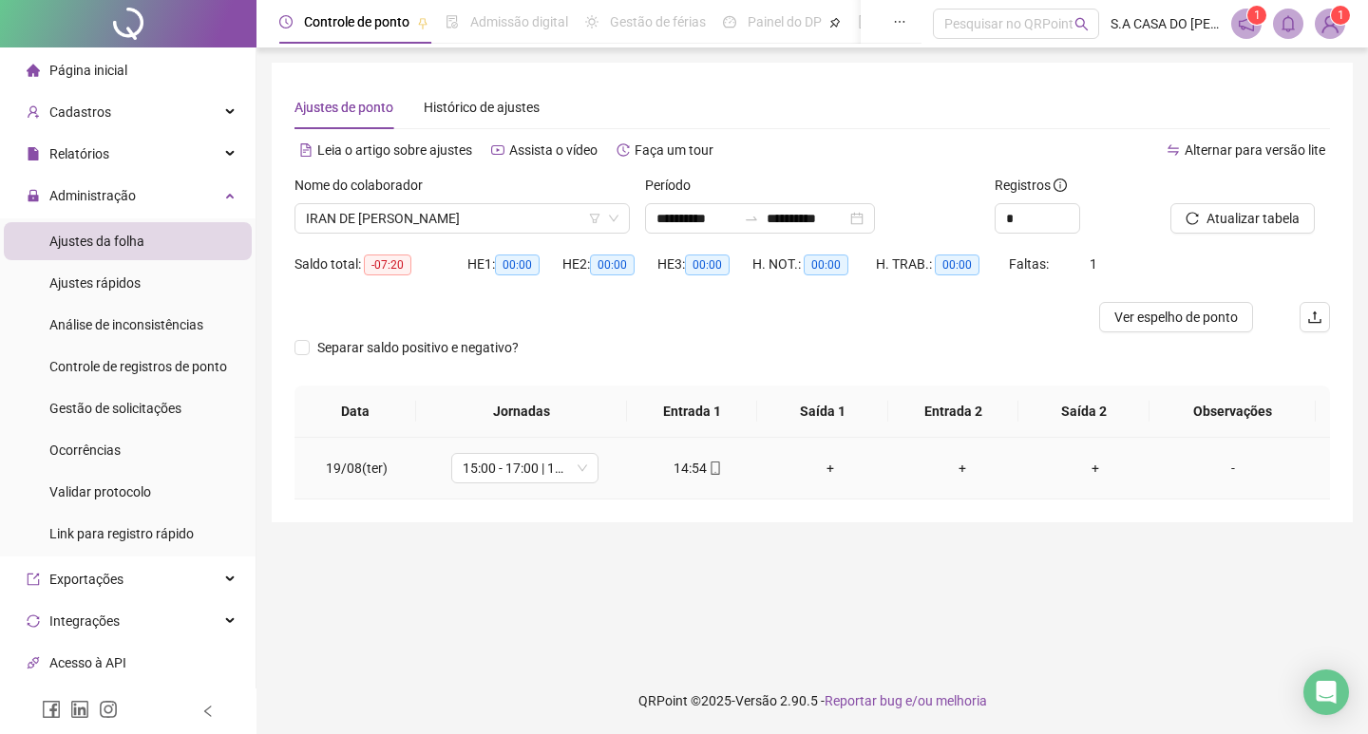
click at [713, 468] on icon "mobile" at bounding box center [715, 468] width 13 height 13
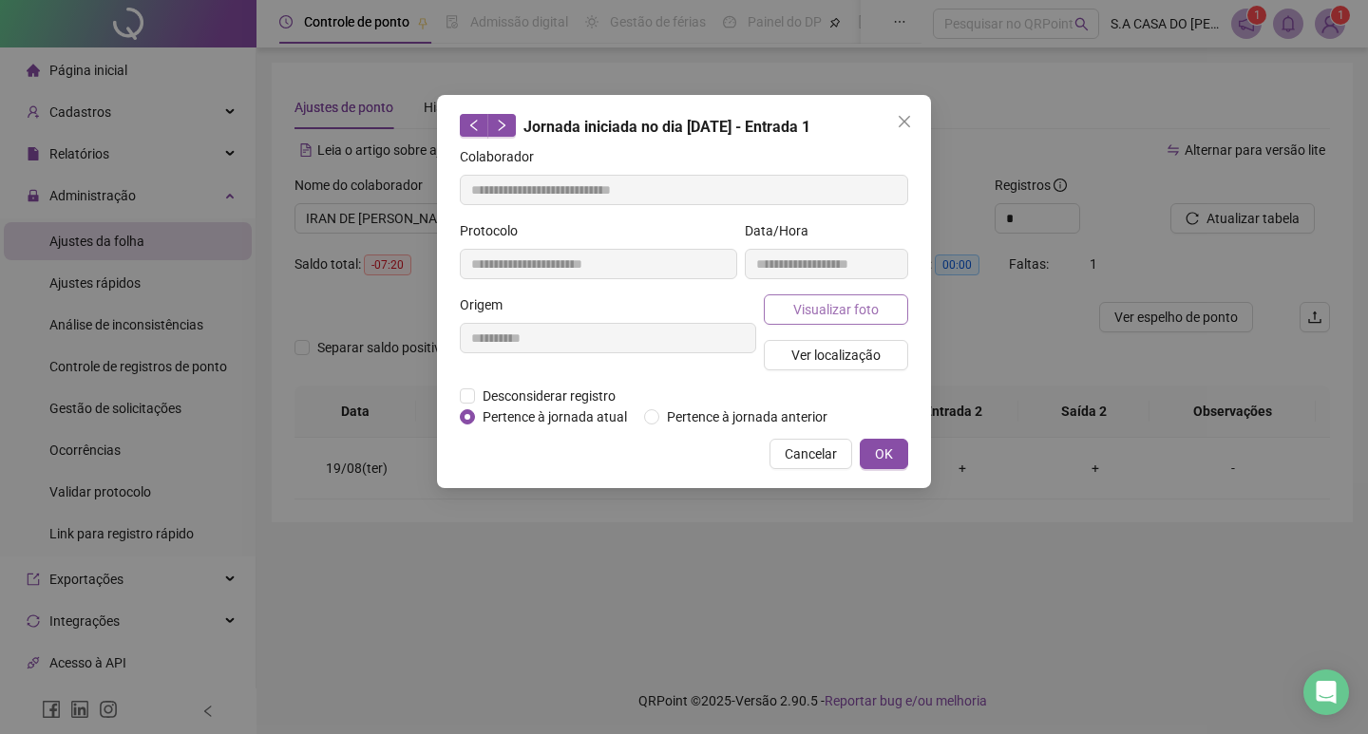
click at [804, 309] on span "Visualizar foto" at bounding box center [835, 309] width 85 height 21
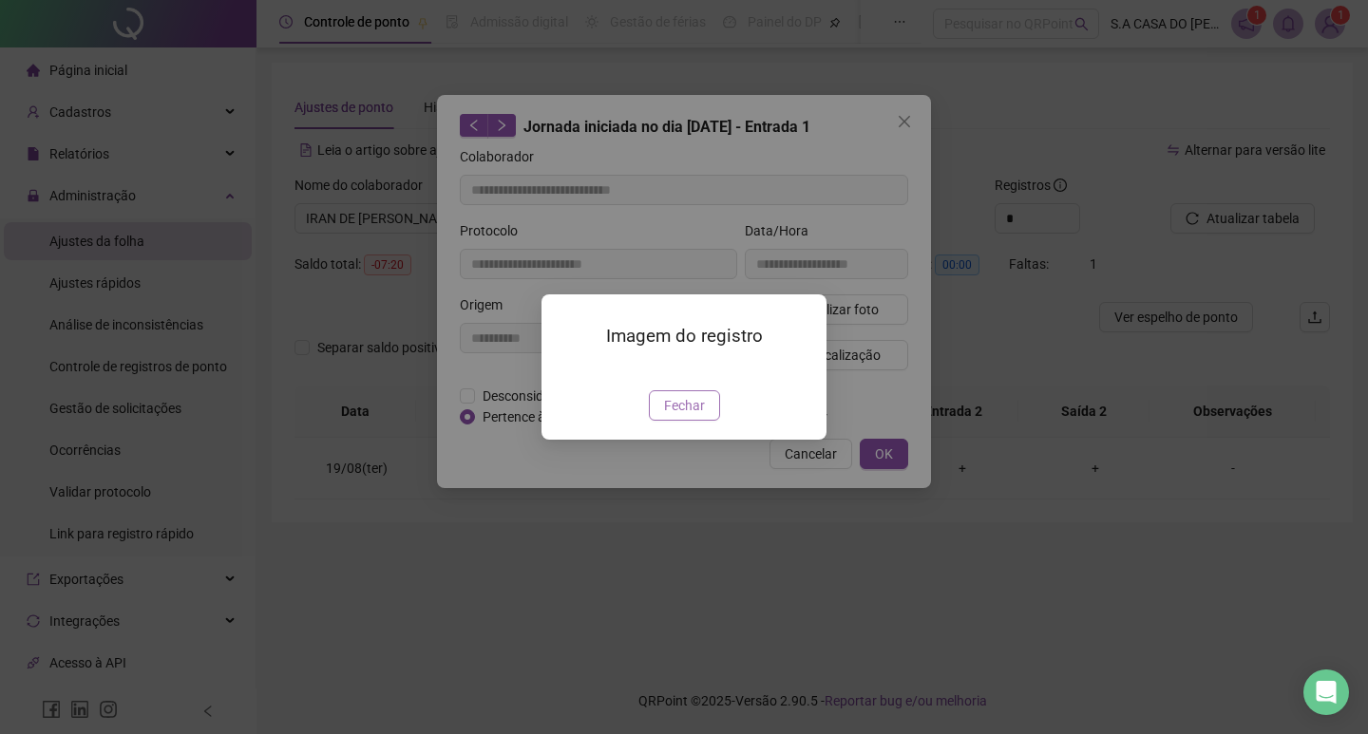
click at [689, 421] on button "Fechar" at bounding box center [684, 405] width 71 height 30
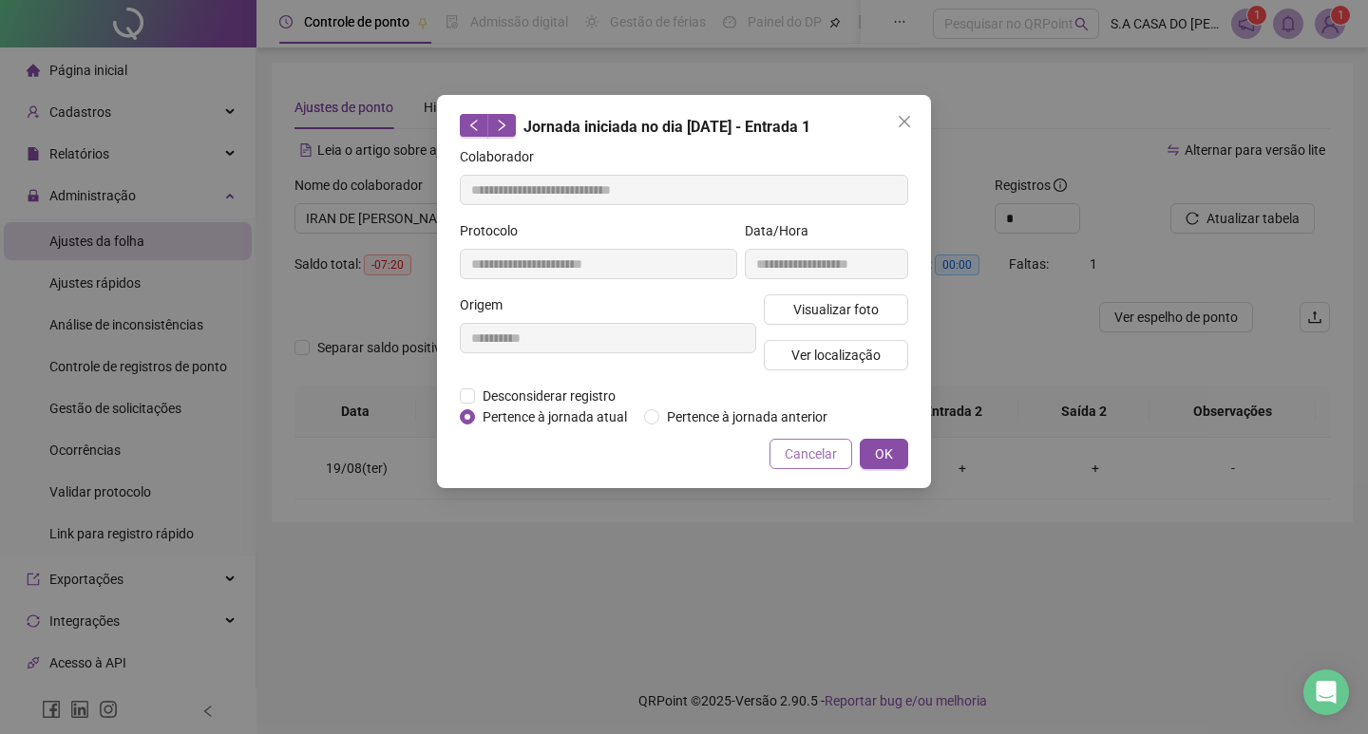
click at [790, 456] on span "Cancelar" at bounding box center [811, 454] width 52 height 21
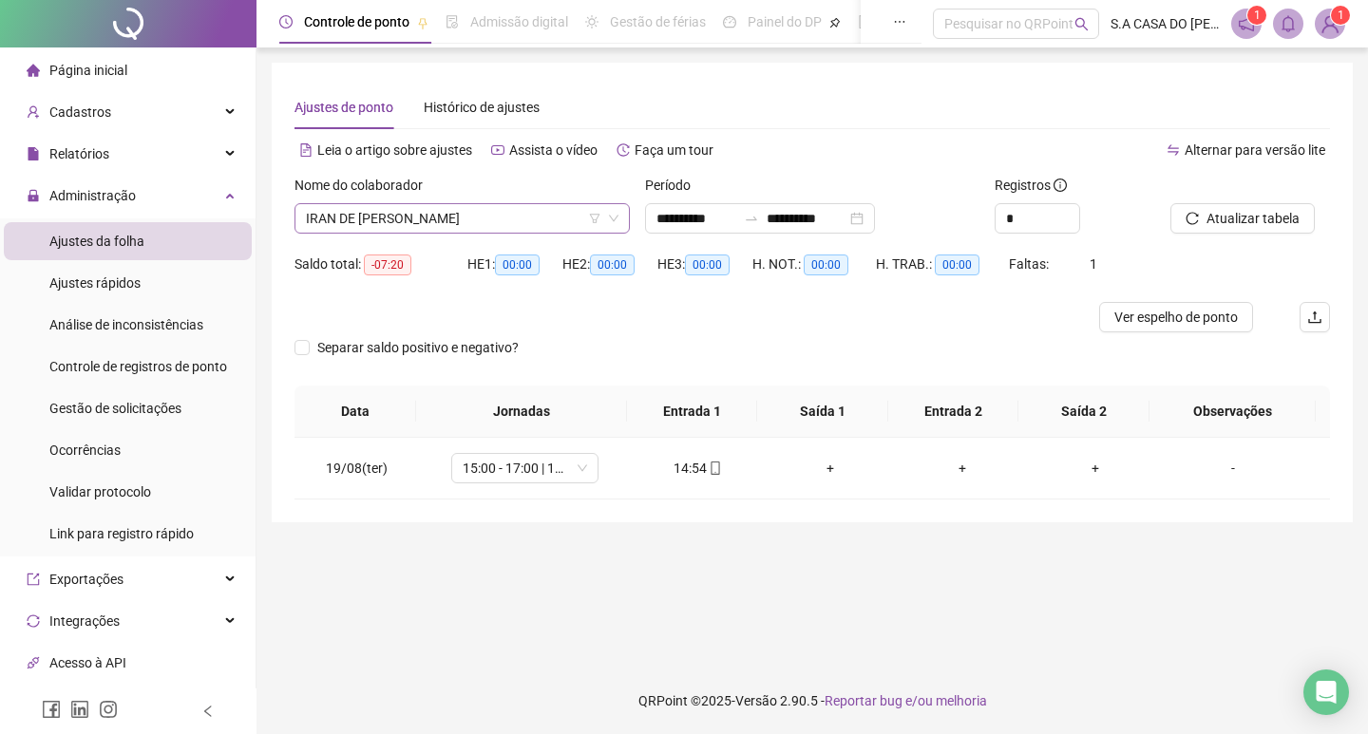
click at [421, 209] on span "IRAN DE [PERSON_NAME]" at bounding box center [462, 218] width 312 height 28
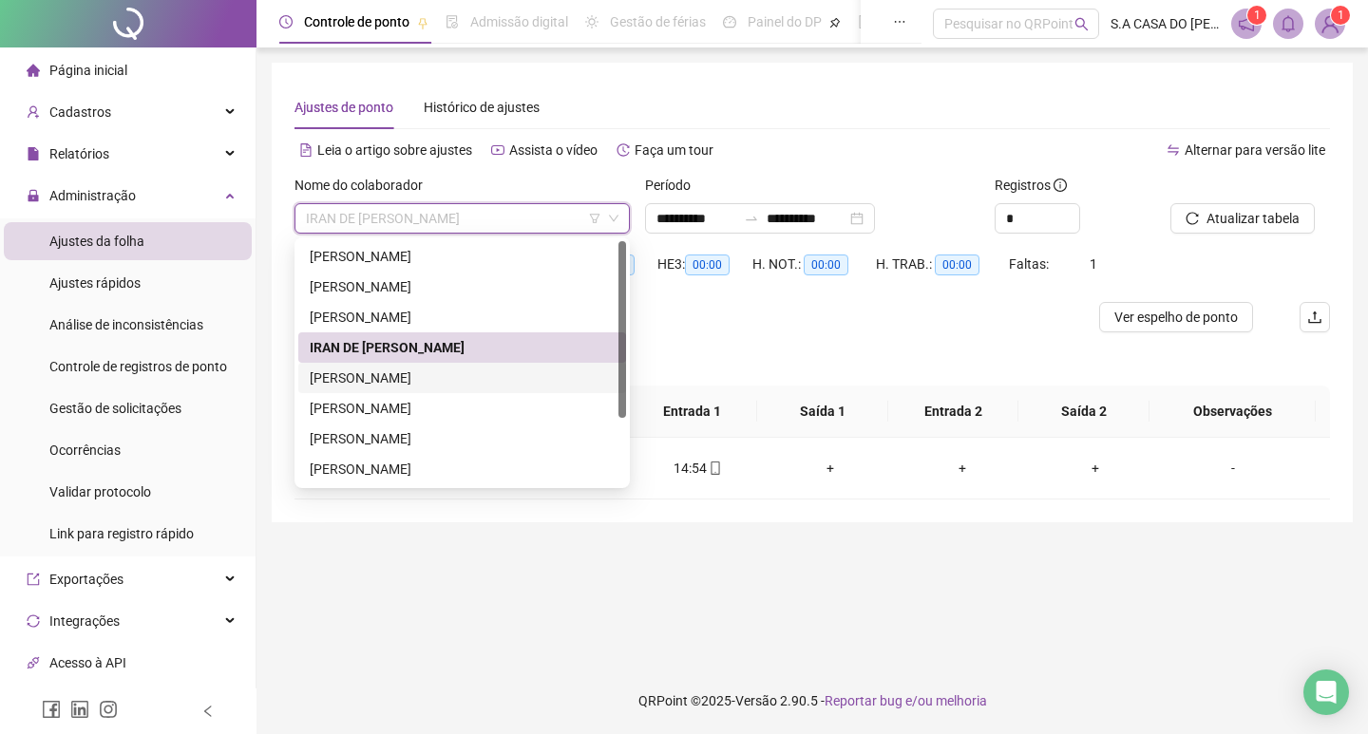
click at [375, 363] on div "[PERSON_NAME]" at bounding box center [462, 378] width 328 height 30
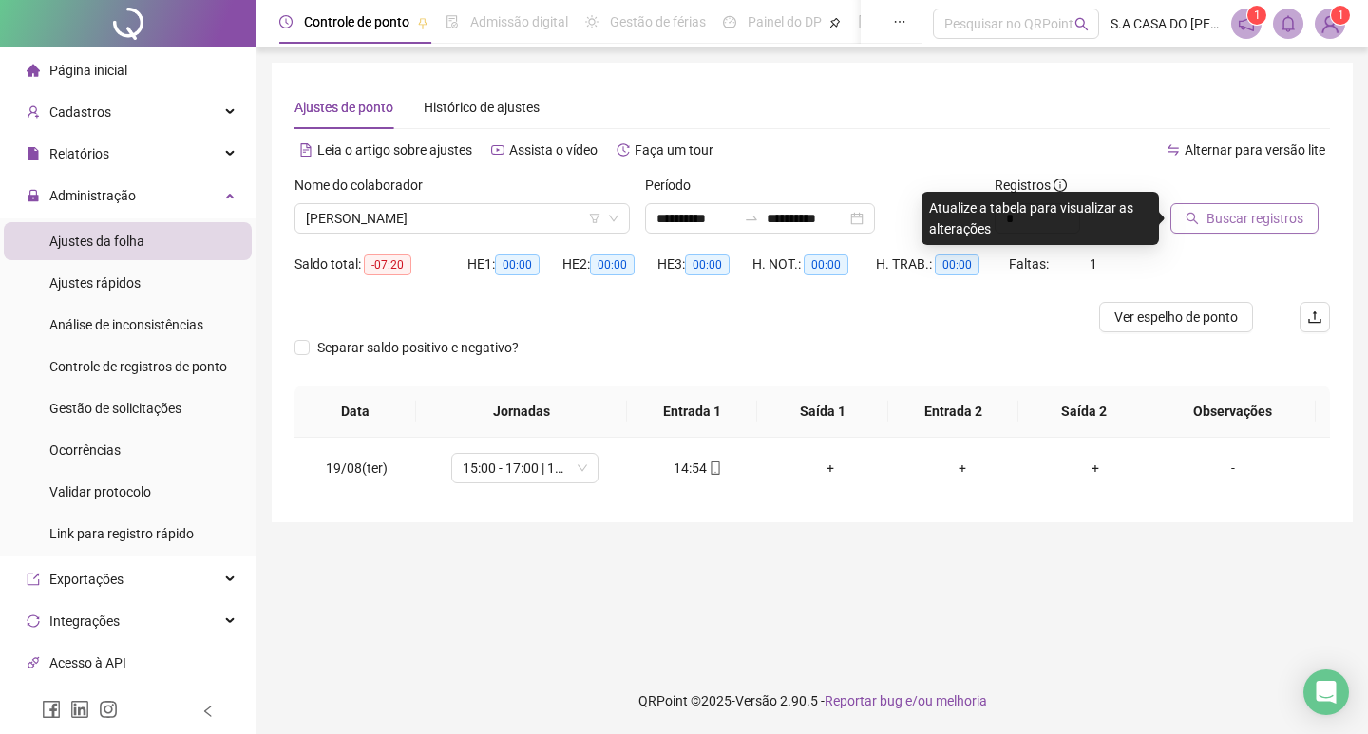
click at [1279, 209] on span "Buscar registros" at bounding box center [1254, 218] width 97 height 21
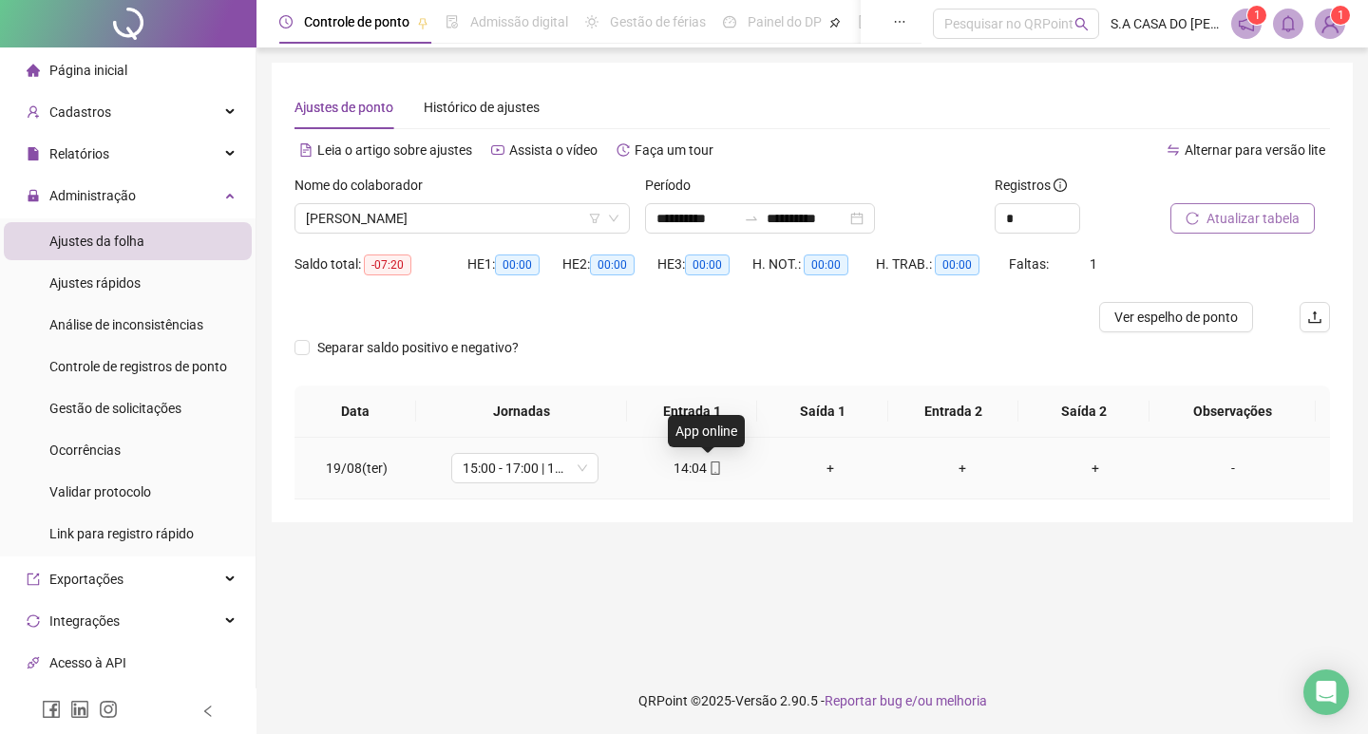
click at [710, 466] on icon "mobile" at bounding box center [715, 468] width 13 height 13
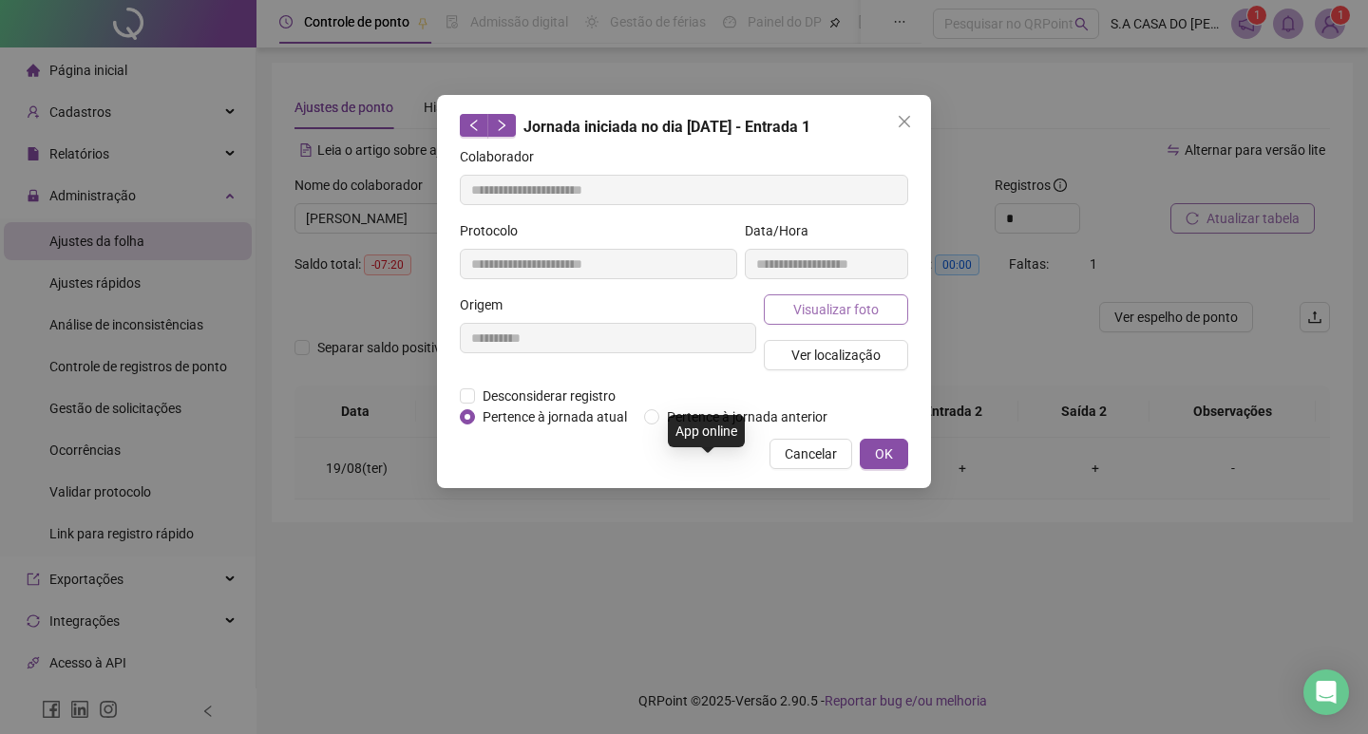
type input "**********"
click at [852, 293] on div "**********" at bounding box center [826, 257] width 171 height 74
click at [851, 297] on button "Visualizar foto" at bounding box center [836, 309] width 144 height 30
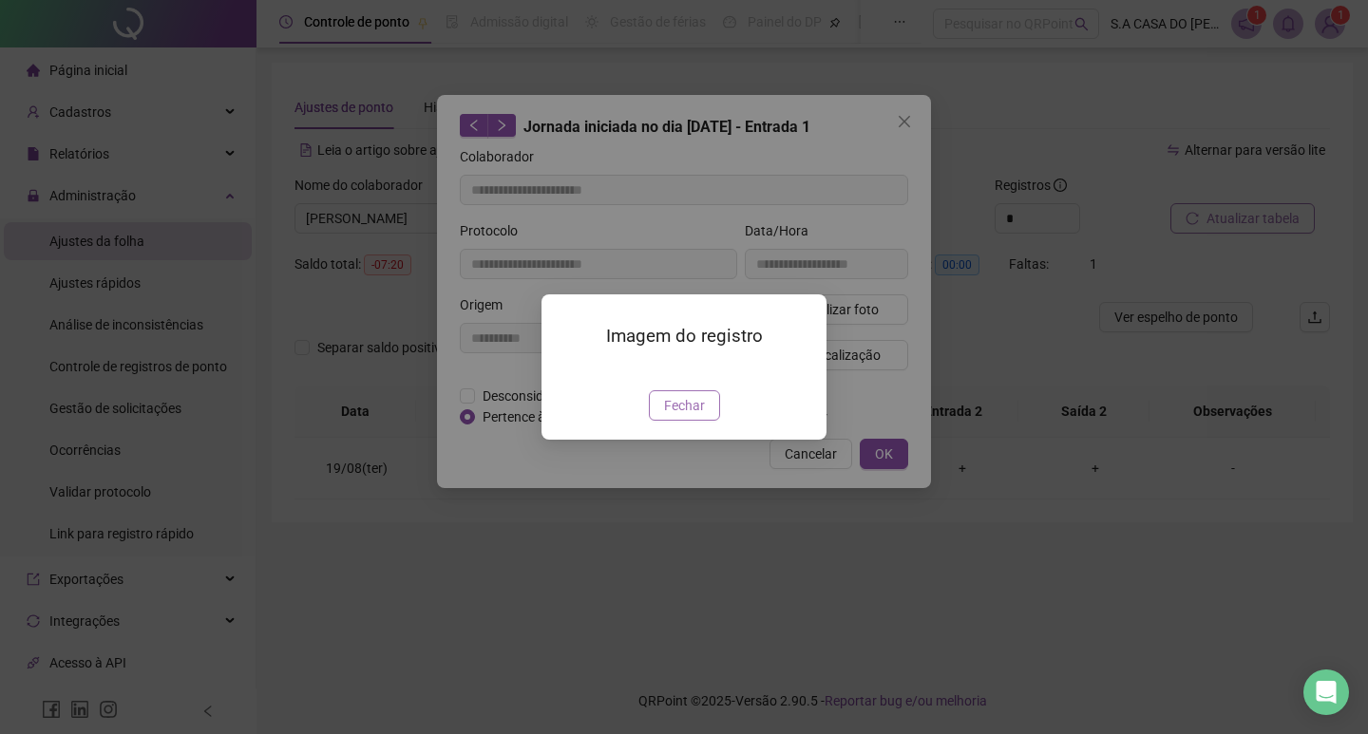
click at [686, 416] on span "Fechar" at bounding box center [684, 405] width 41 height 21
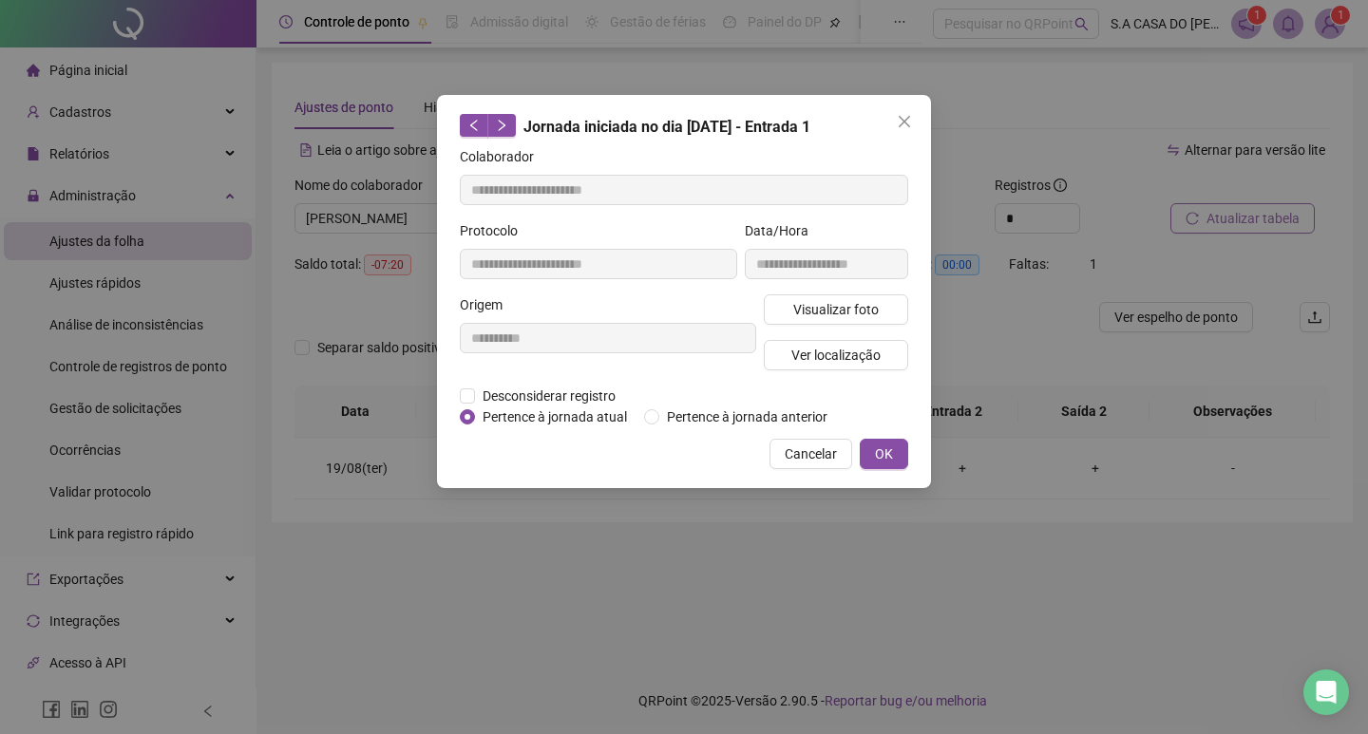
click at [785, 449] on button "Cancelar" at bounding box center [810, 454] width 83 height 30
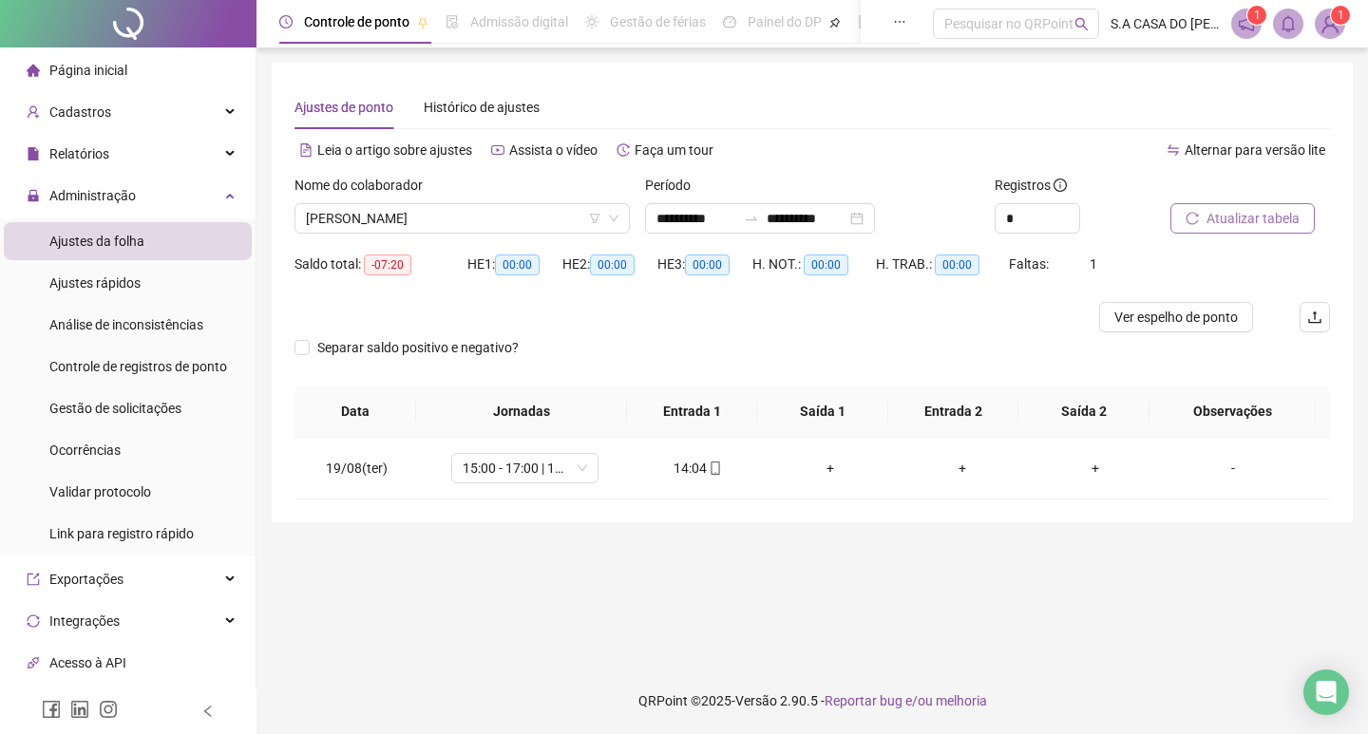
click at [445, 201] on div "Nome do colaborador" at bounding box center [461, 189] width 335 height 28
click at [414, 201] on div "Nome do colaborador" at bounding box center [461, 189] width 335 height 28
click at [414, 214] on span "[PERSON_NAME]" at bounding box center [462, 218] width 312 height 28
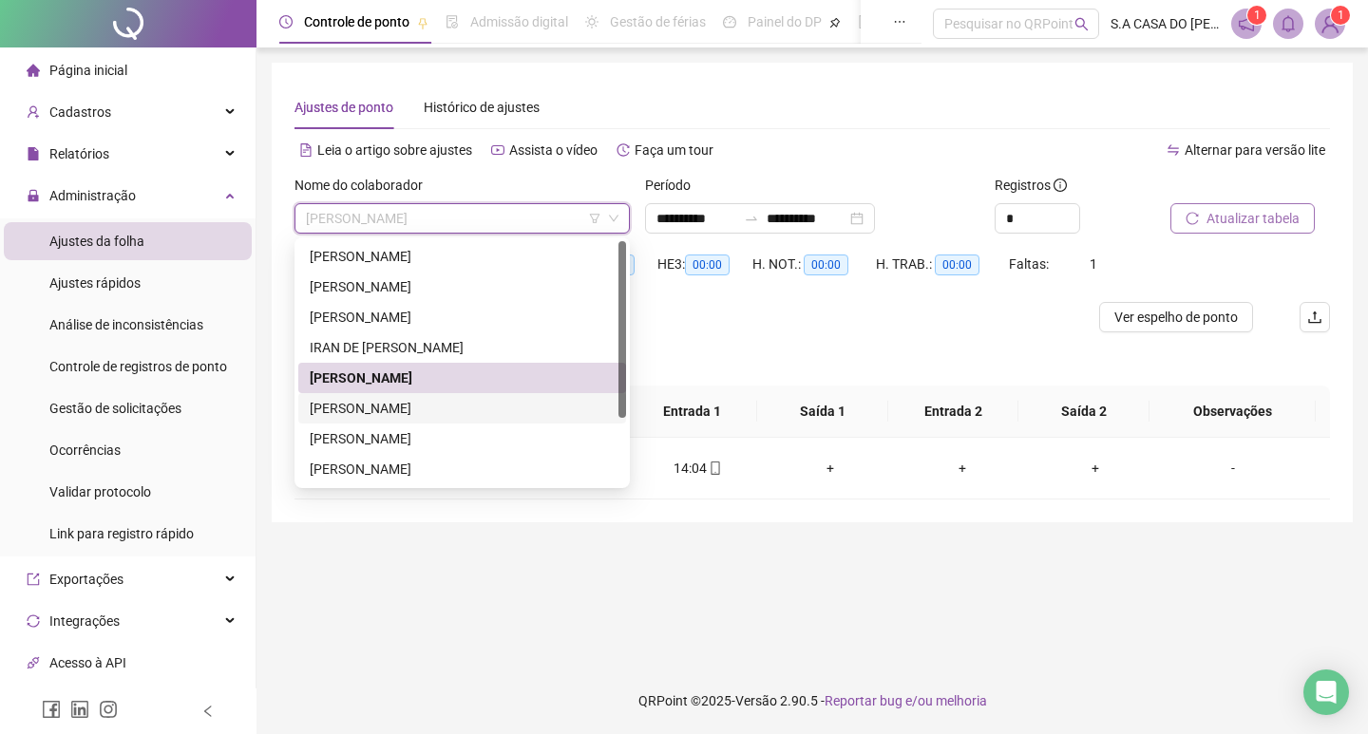
click at [350, 408] on div "[PERSON_NAME]" at bounding box center [462, 408] width 305 height 21
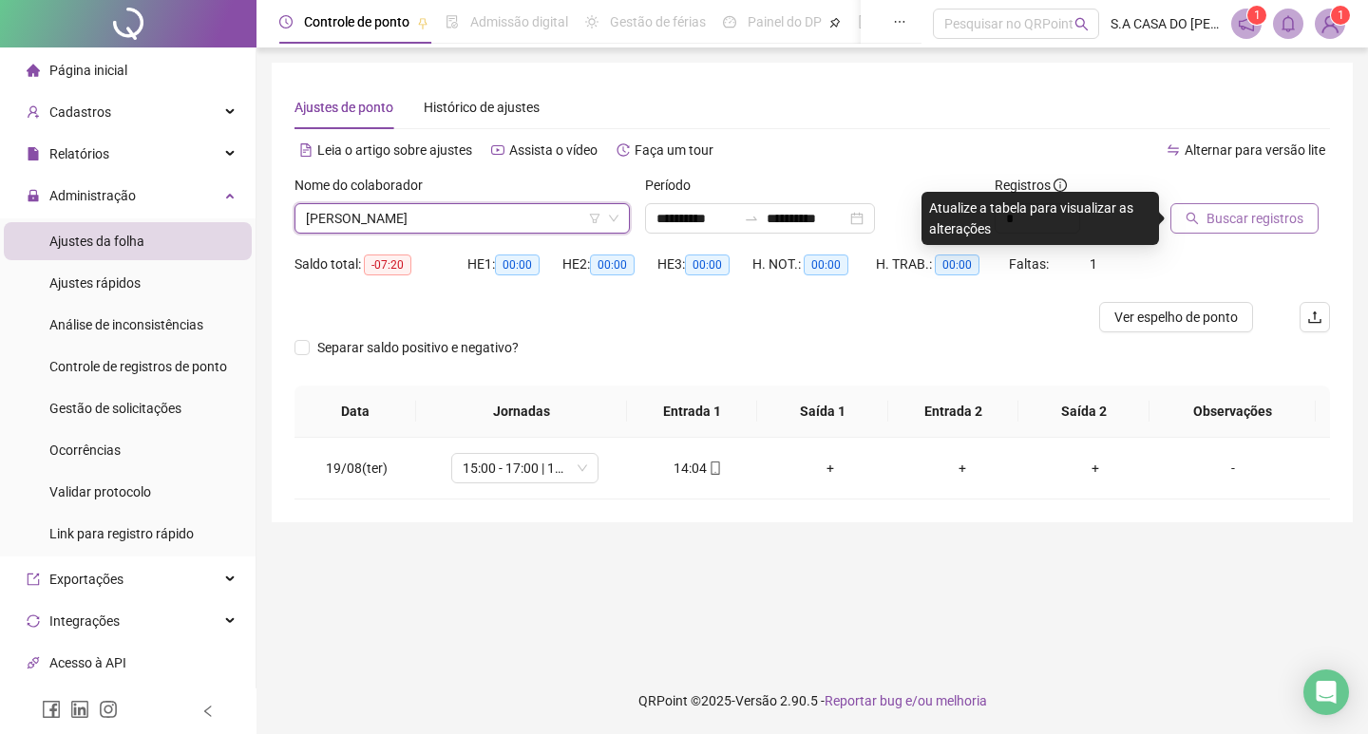
click at [1297, 223] on span "Buscar registros" at bounding box center [1254, 218] width 97 height 21
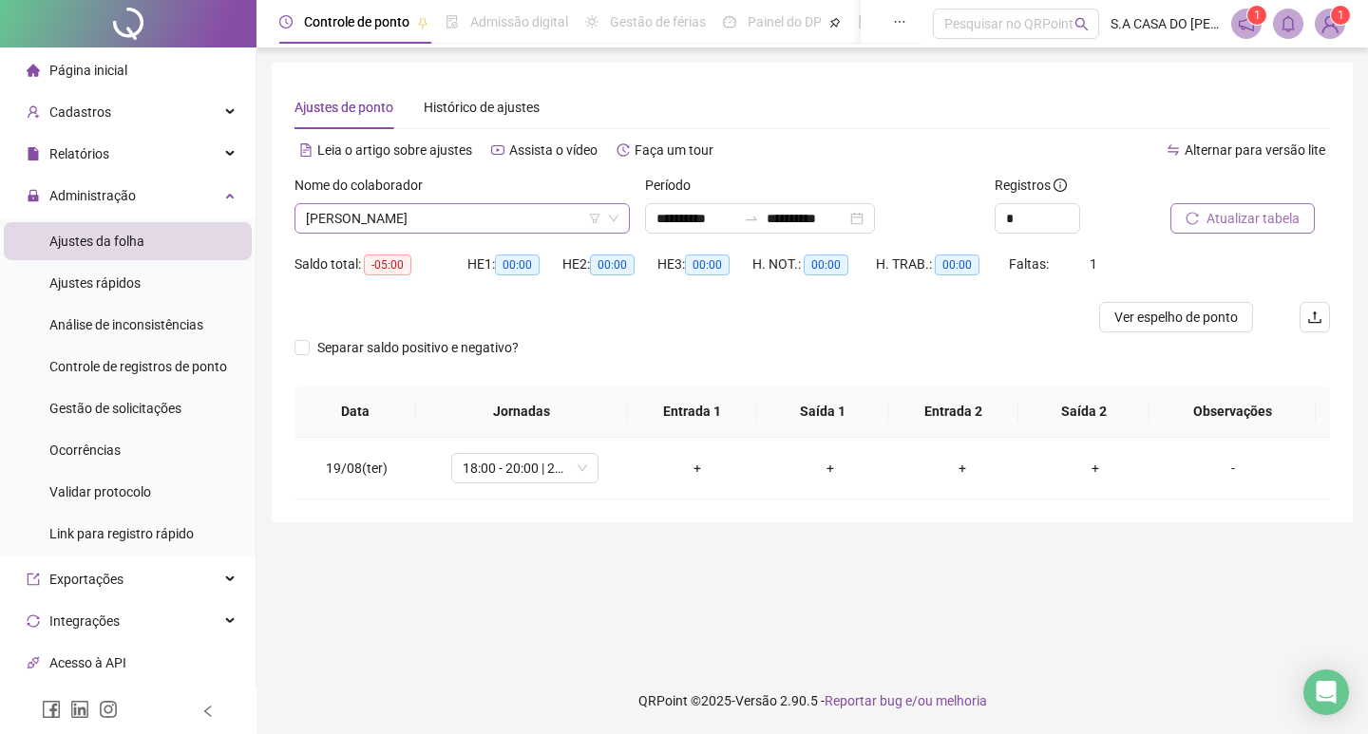
click at [503, 230] on span "[PERSON_NAME]" at bounding box center [462, 218] width 312 height 28
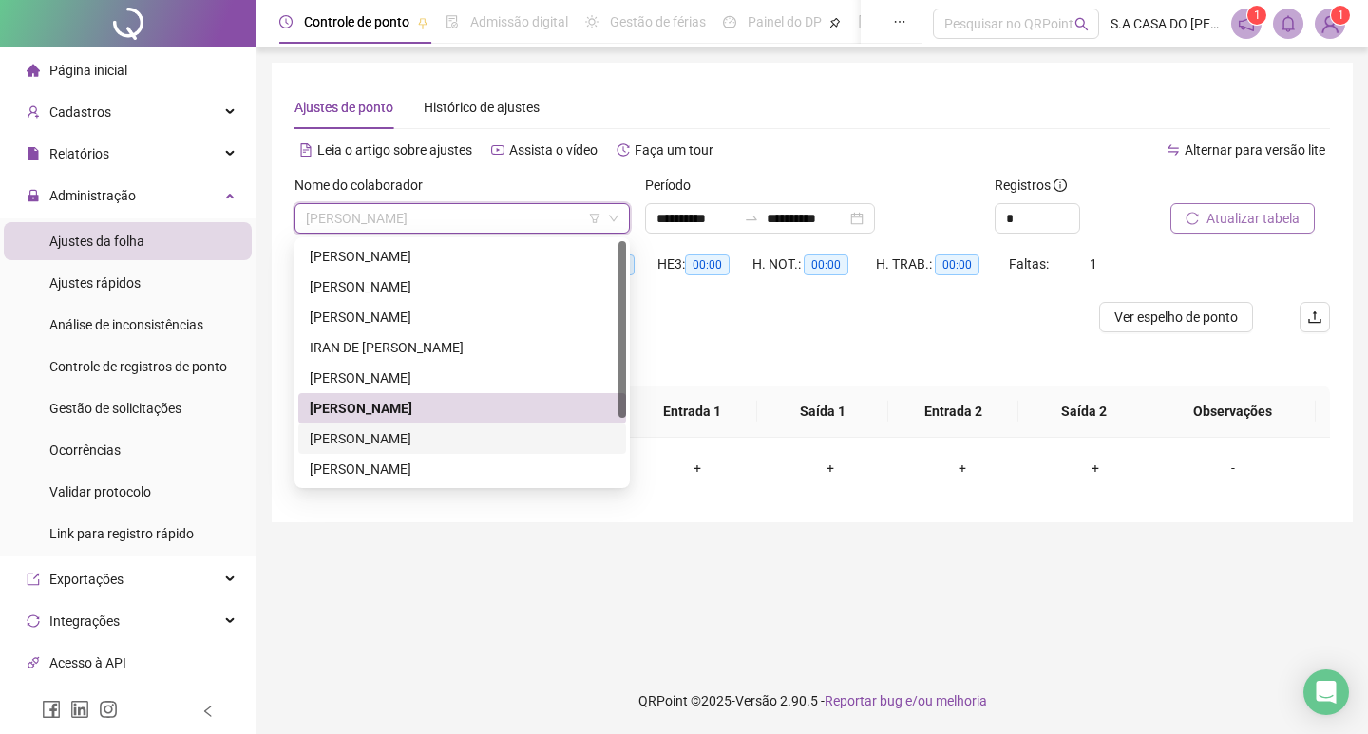
click at [454, 433] on div "[PERSON_NAME]" at bounding box center [462, 438] width 305 height 21
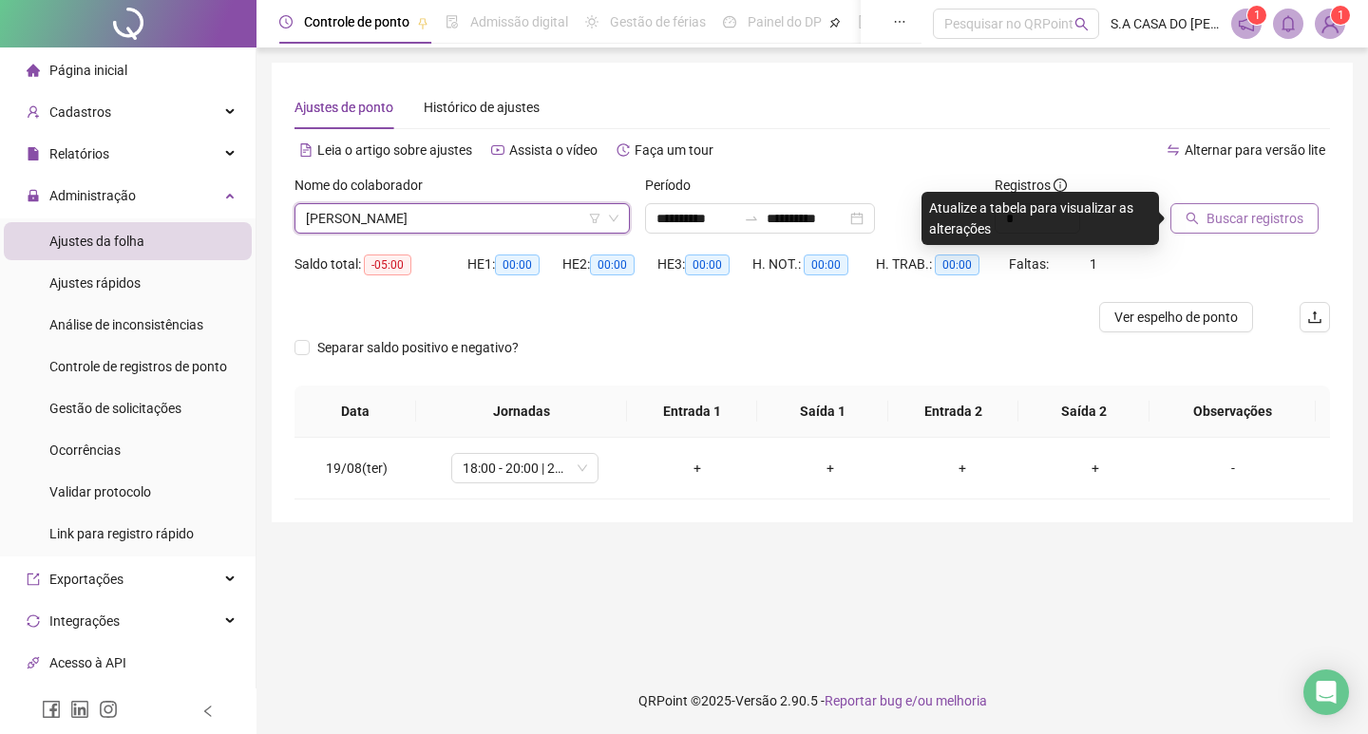
click at [1232, 221] on span "Buscar registros" at bounding box center [1254, 218] width 97 height 21
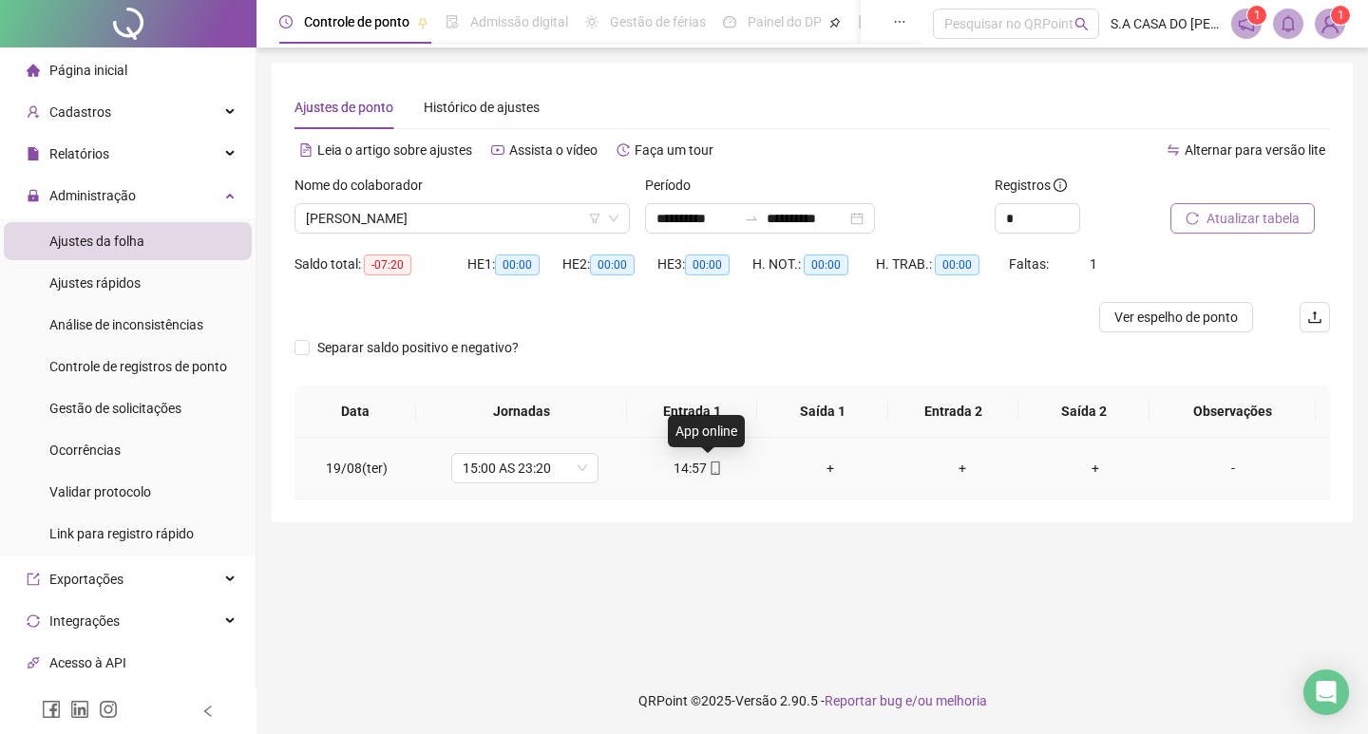
click at [710, 464] on icon "mobile" at bounding box center [715, 468] width 13 height 13
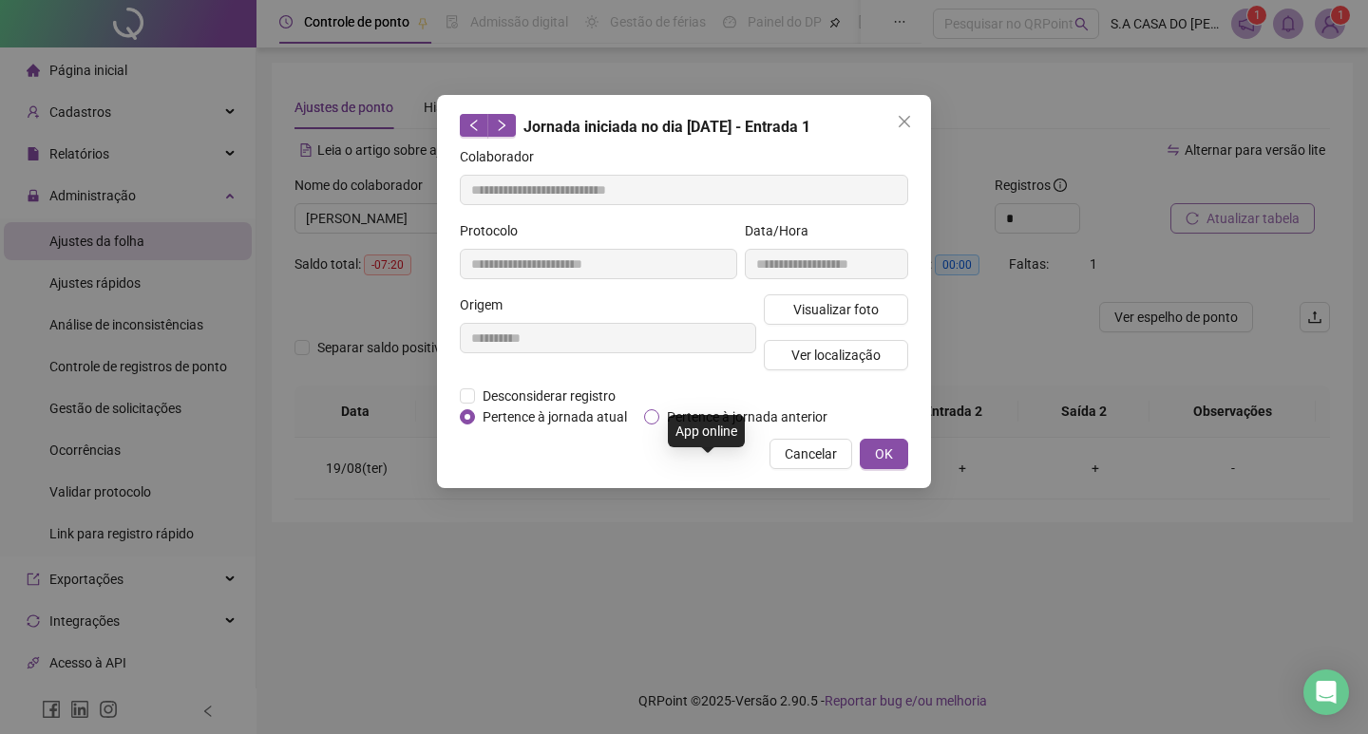
type input "**********"
click at [817, 294] on button "Visualizar foto" at bounding box center [836, 309] width 144 height 30
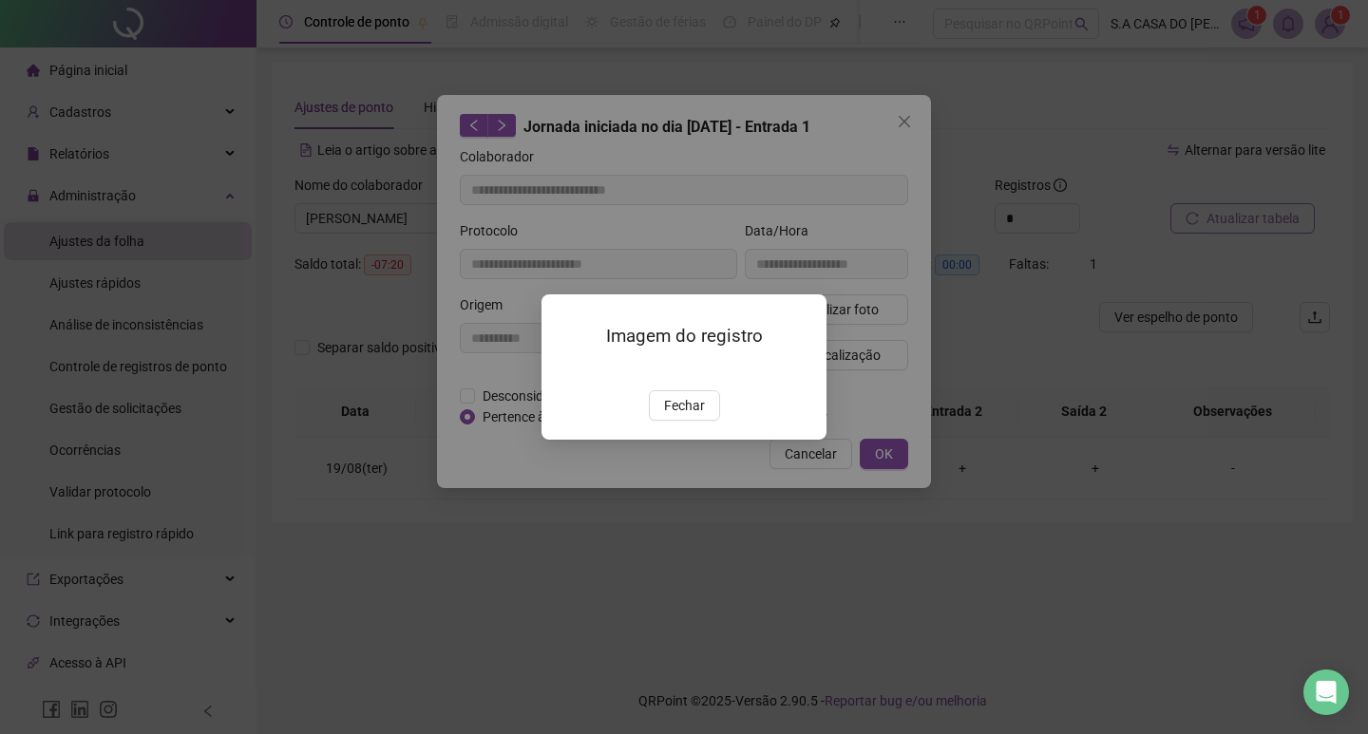
click at [685, 416] on span "Fechar" at bounding box center [684, 405] width 41 height 21
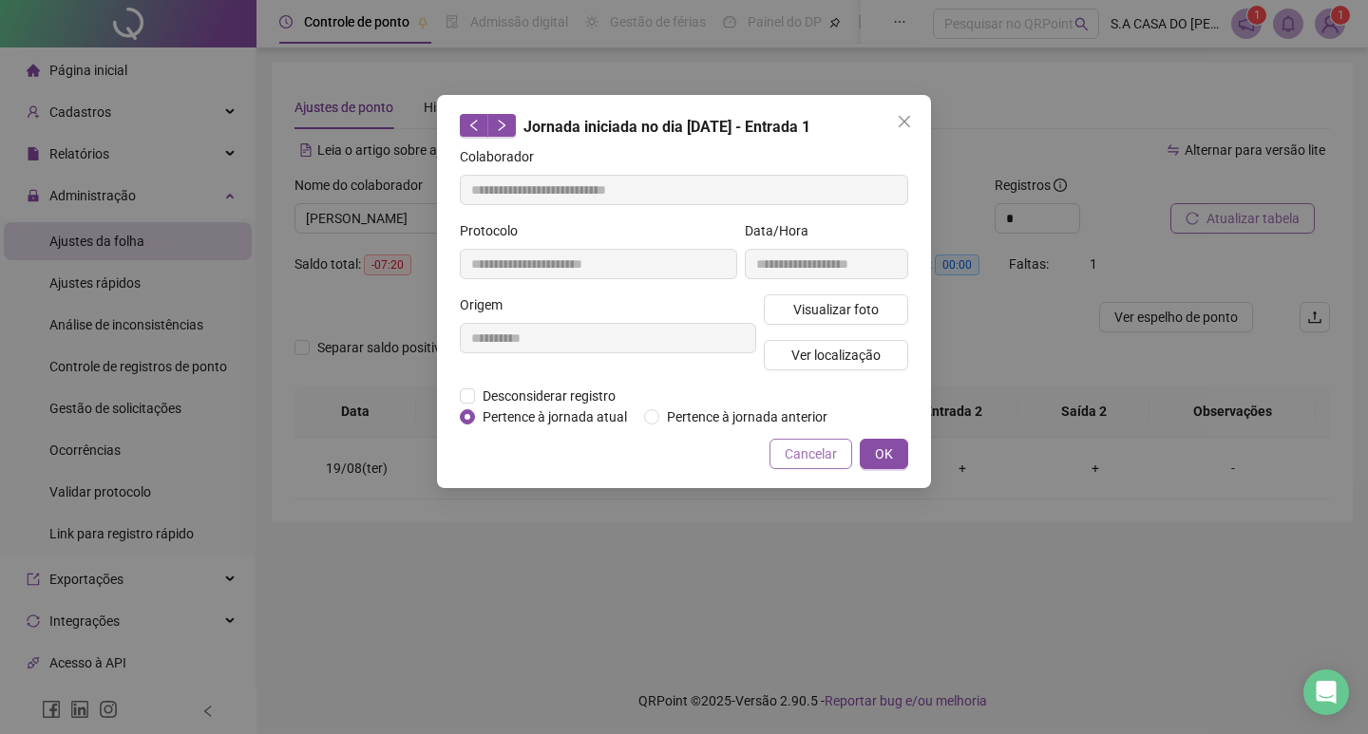
click at [782, 456] on button "Cancelar" at bounding box center [810, 454] width 83 height 30
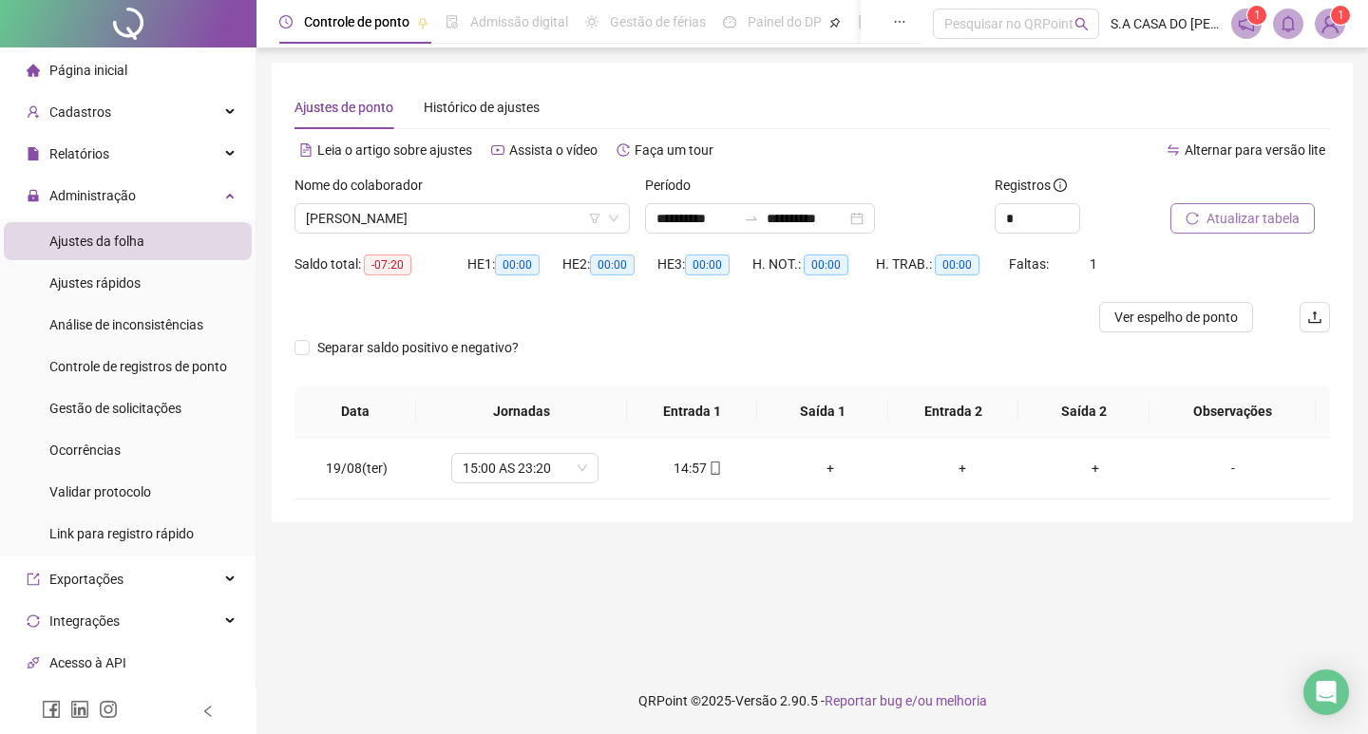
click at [331, 168] on div "Leia o artigo sobre ajustes Assista o vídeo Faça um tour" at bounding box center [553, 159] width 518 height 30
click at [344, 207] on span "[PERSON_NAME]" at bounding box center [462, 218] width 312 height 28
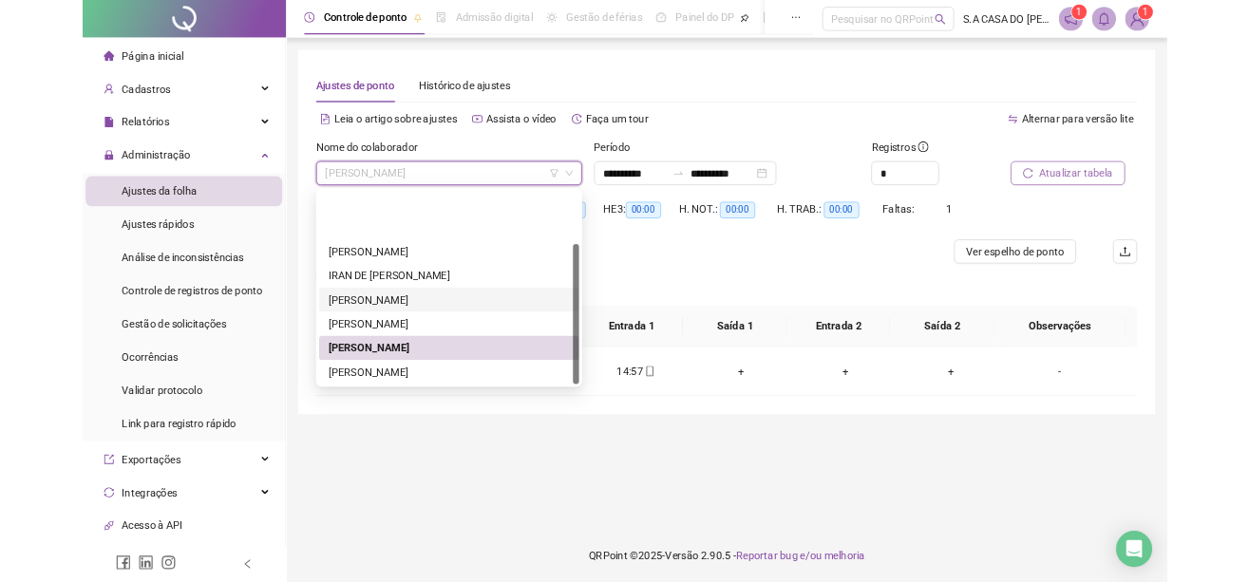
scroll to position [91, 0]
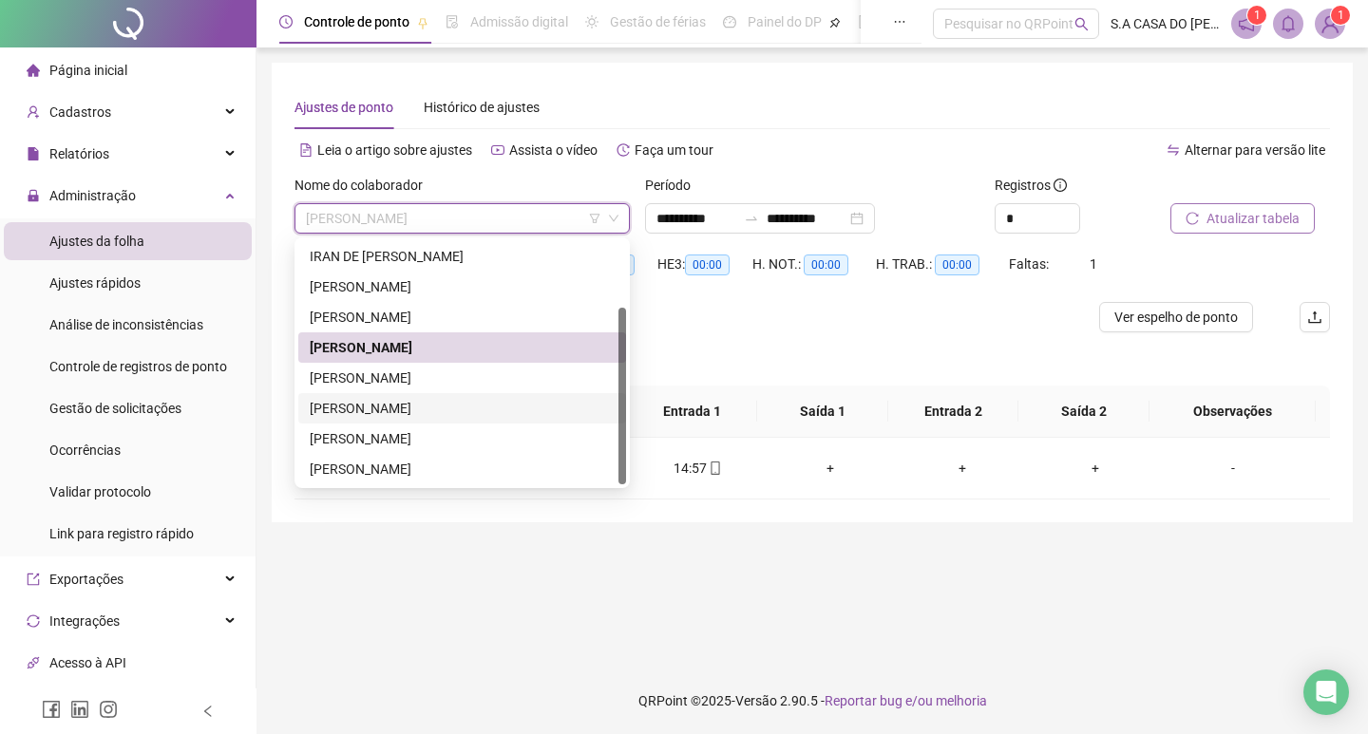
click at [387, 411] on div "[PERSON_NAME]" at bounding box center [462, 408] width 305 height 21
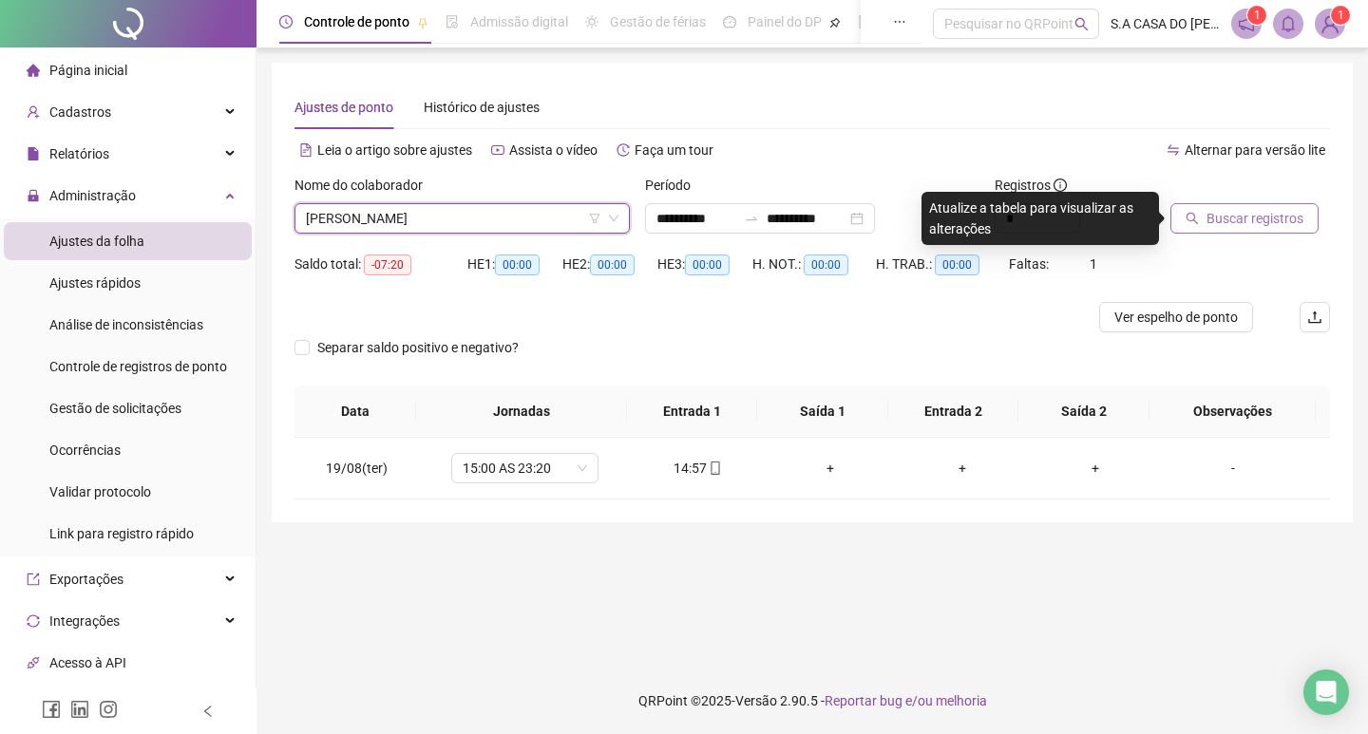
click at [1282, 217] on span "Buscar registros" at bounding box center [1254, 218] width 97 height 21
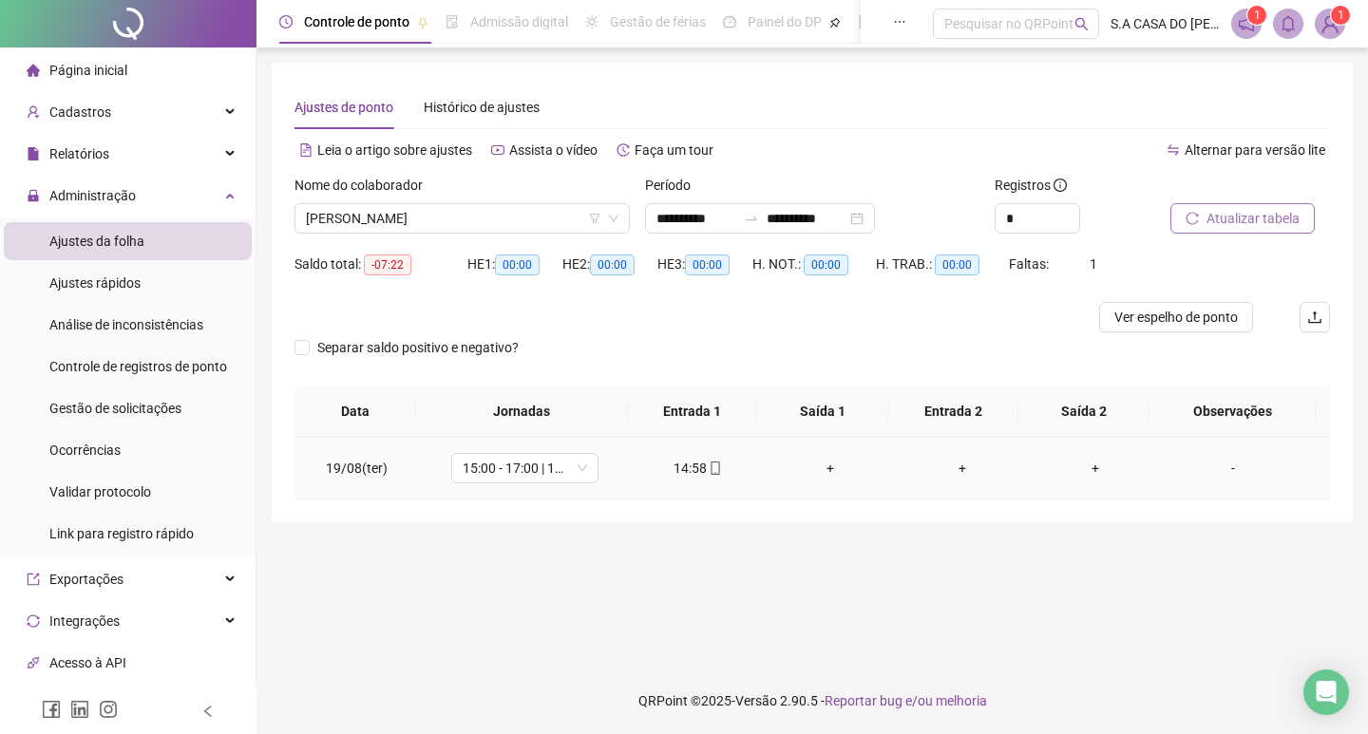
click at [710, 470] on icon "mobile" at bounding box center [715, 468] width 13 height 13
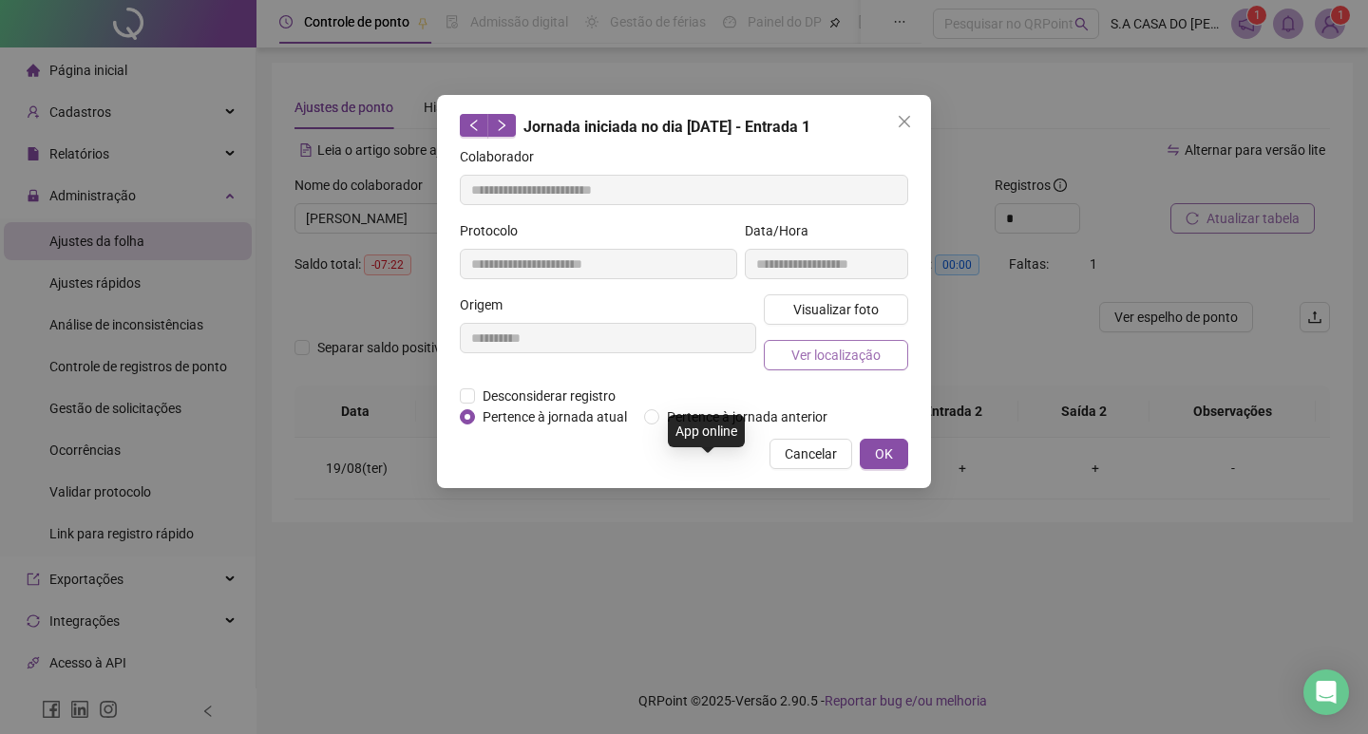
type input "**********"
click at [797, 301] on span "Visualizar foto" at bounding box center [835, 309] width 85 height 21
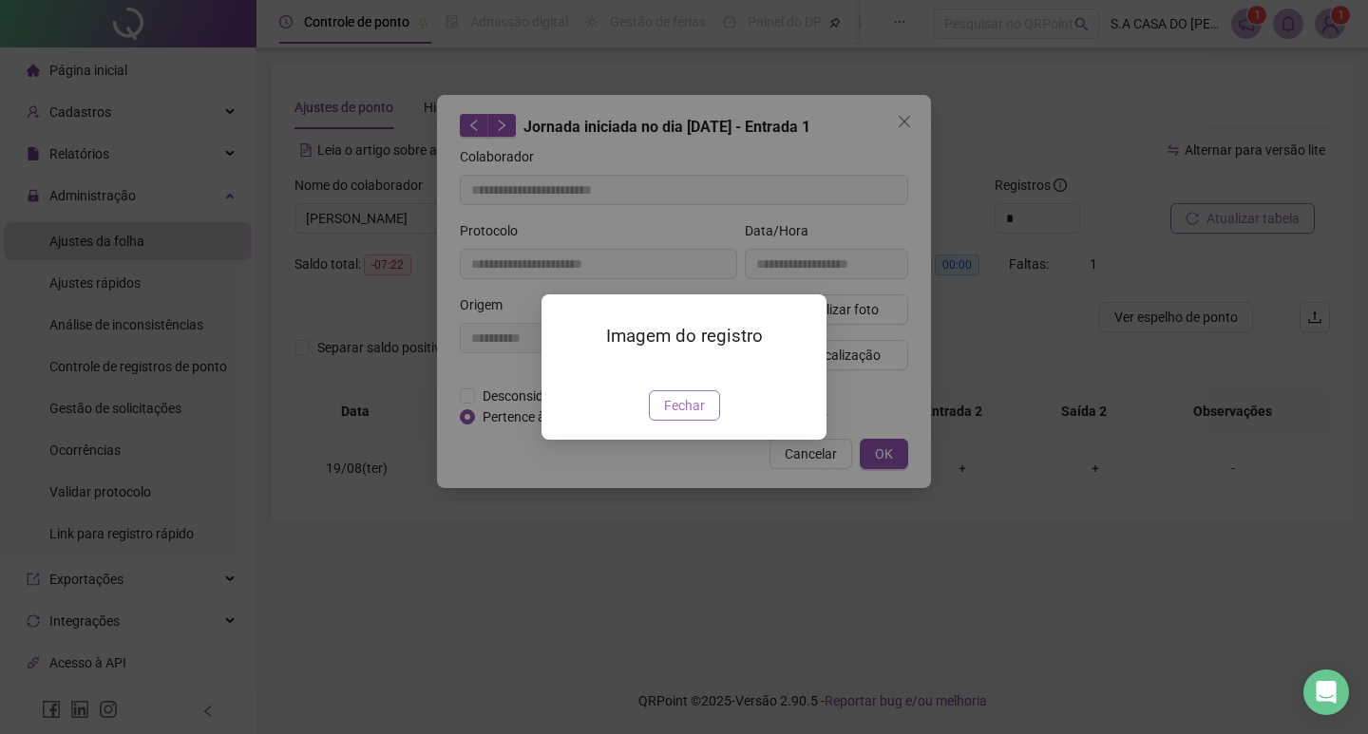
click at [691, 416] on span "Fechar" at bounding box center [684, 405] width 41 height 21
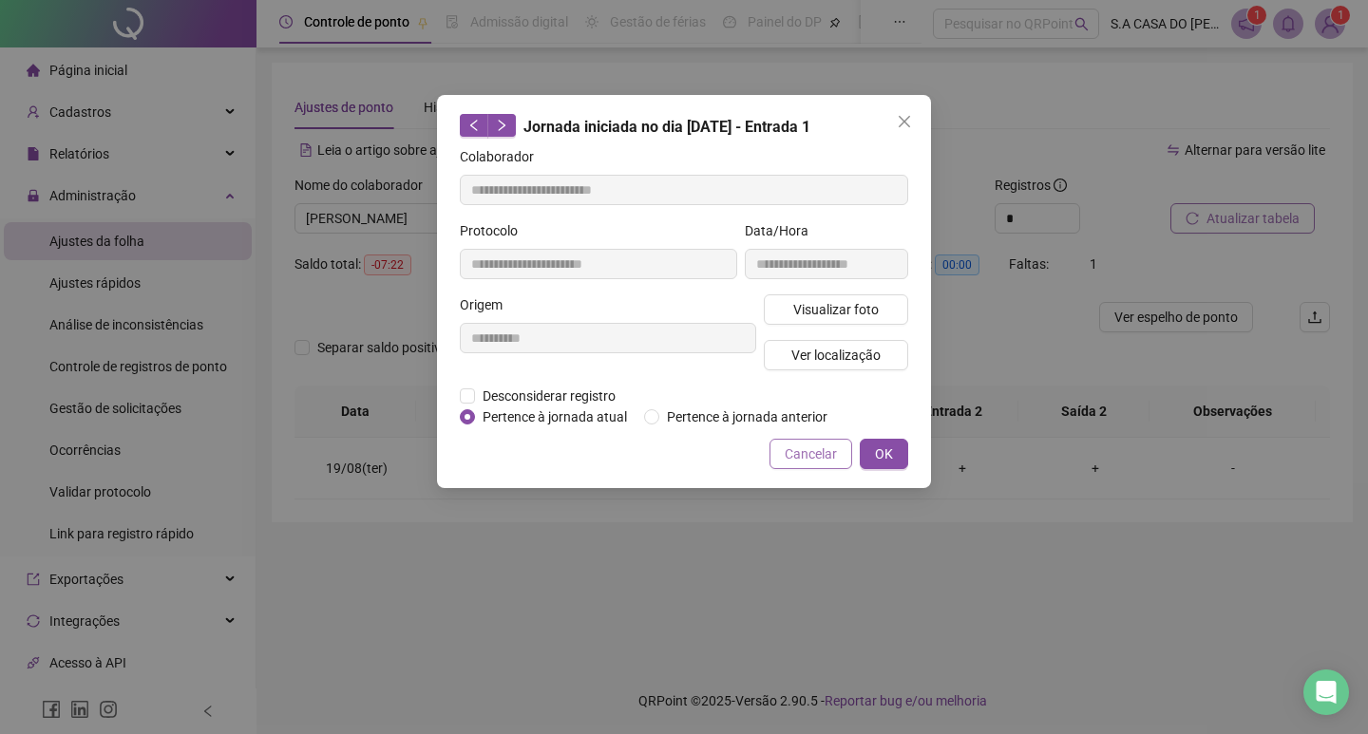
click at [827, 459] on span "Cancelar" at bounding box center [811, 454] width 52 height 21
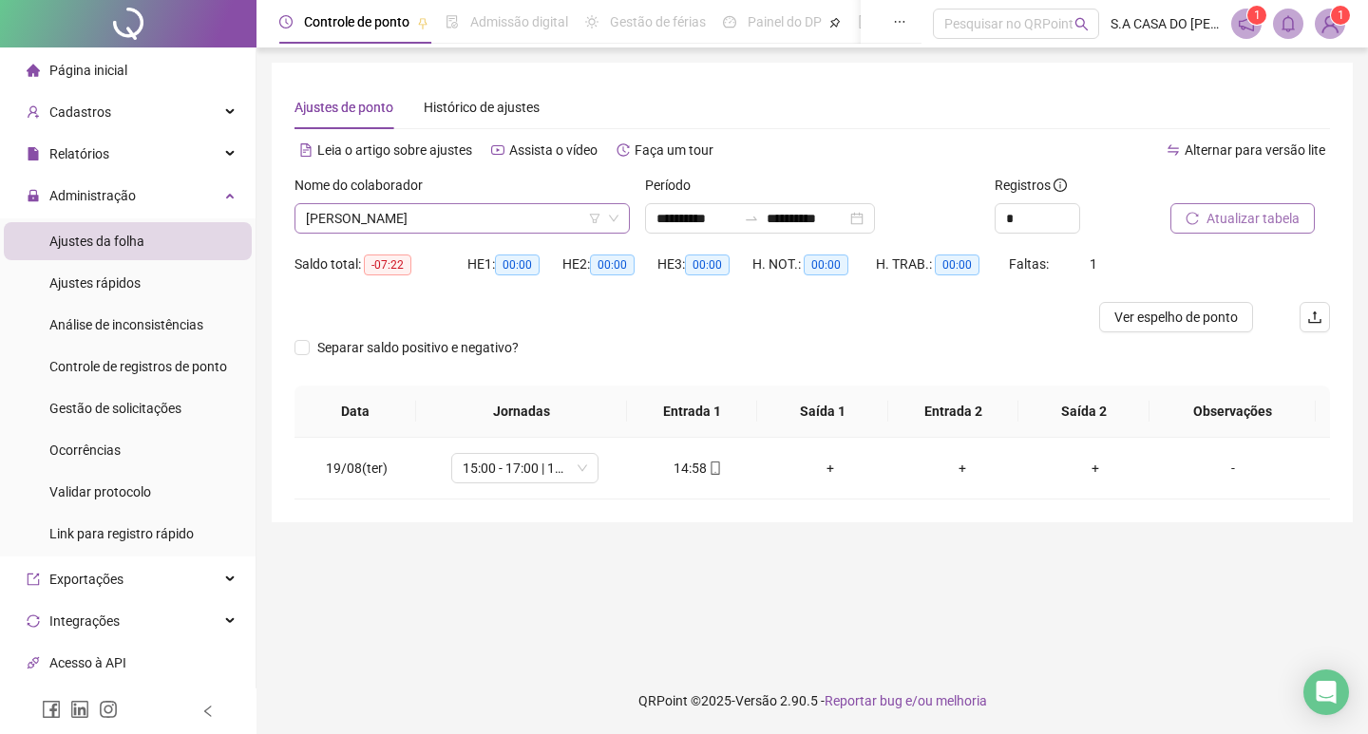
click at [439, 220] on span "[PERSON_NAME]" at bounding box center [462, 218] width 312 height 28
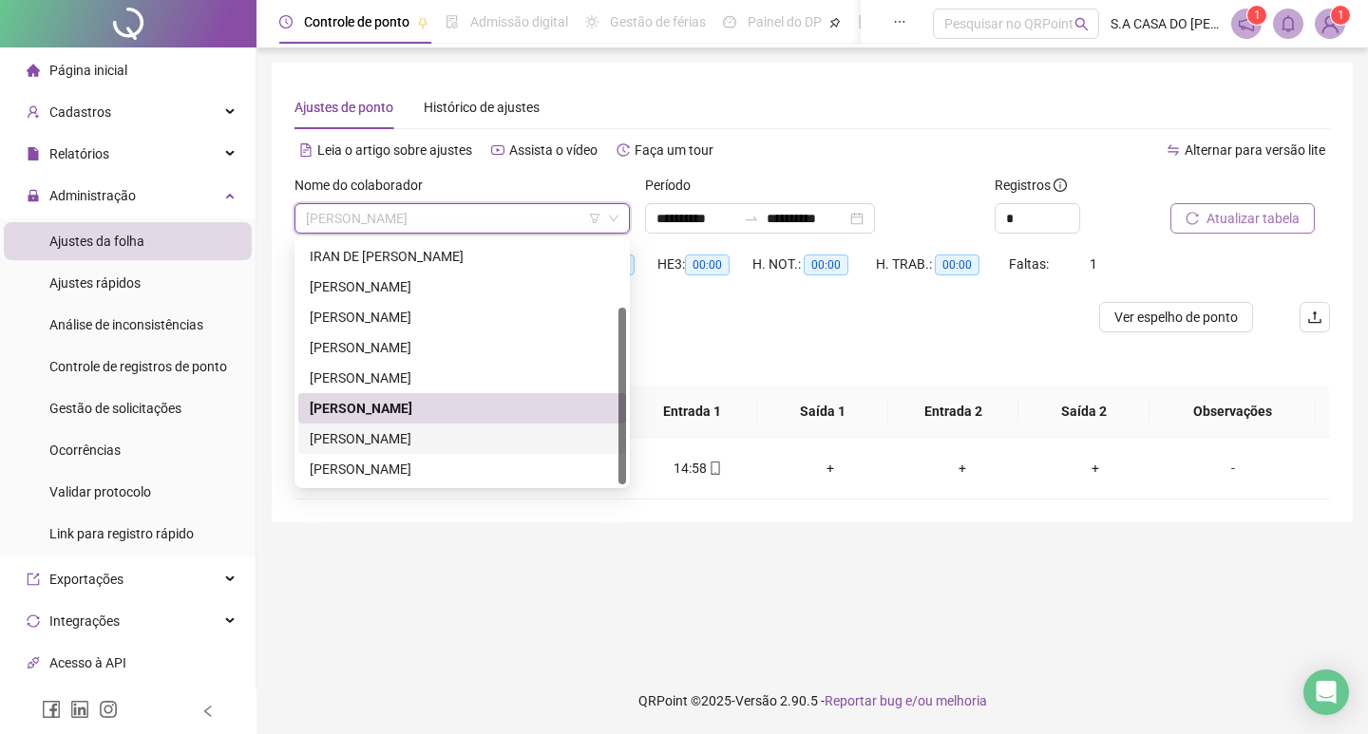
click at [392, 442] on div "[PERSON_NAME]" at bounding box center [462, 438] width 305 height 21
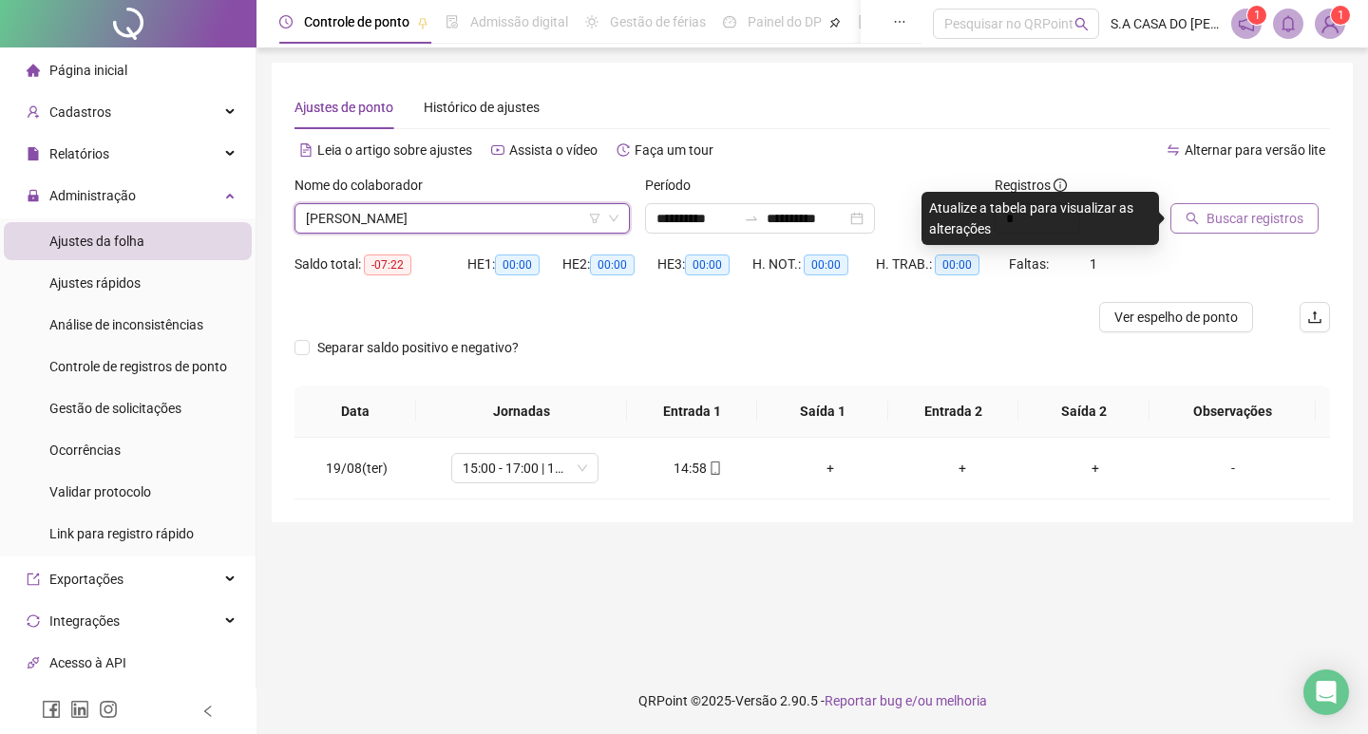
click at [1198, 226] on button "Buscar registros" at bounding box center [1244, 218] width 148 height 30
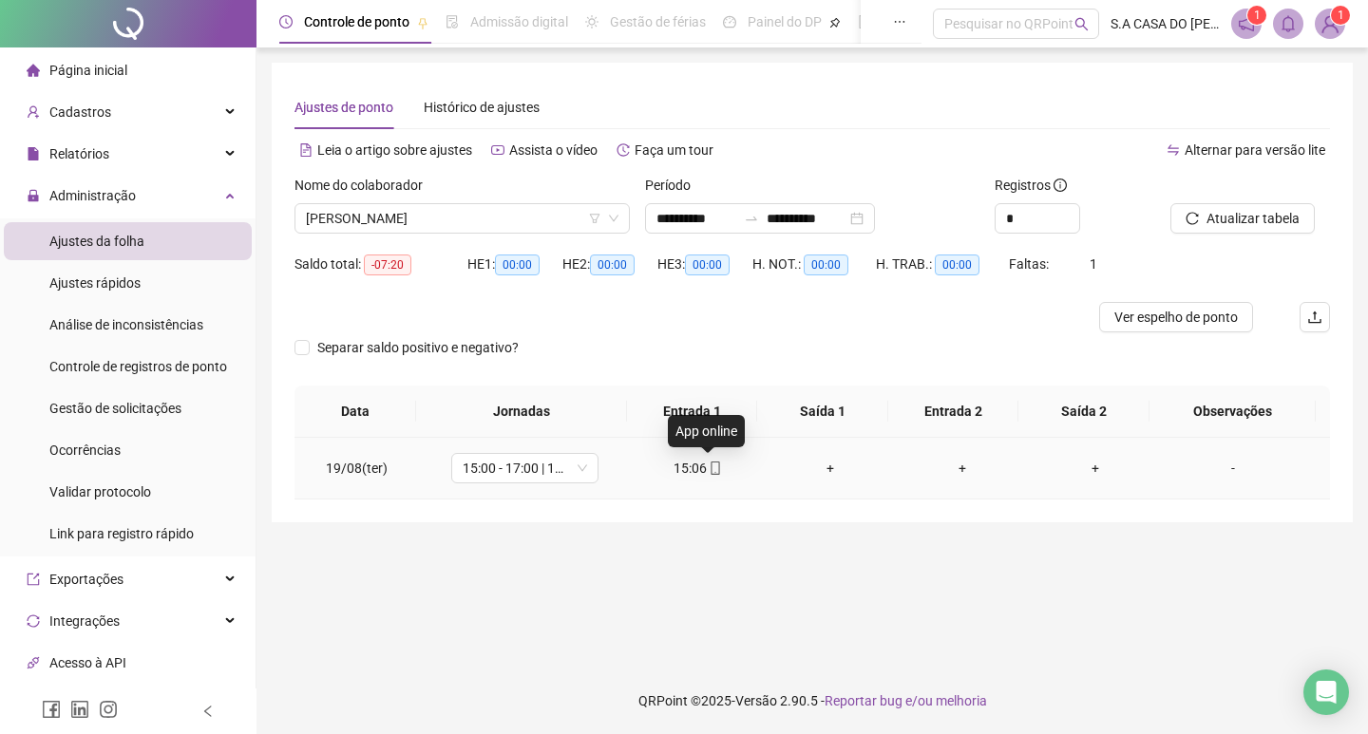
click at [709, 470] on icon "mobile" at bounding box center [715, 468] width 13 height 13
type input "**********"
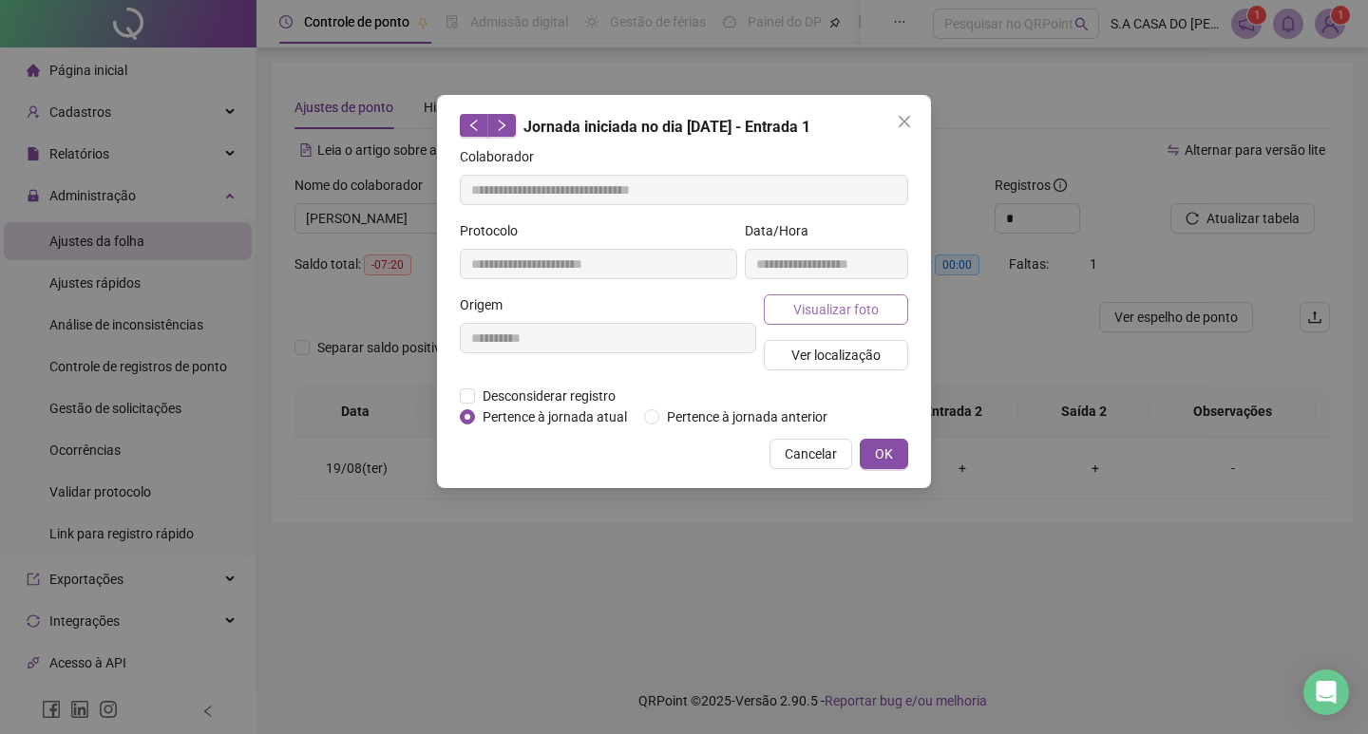
click at [822, 323] on button "Visualizar foto" at bounding box center [836, 309] width 144 height 30
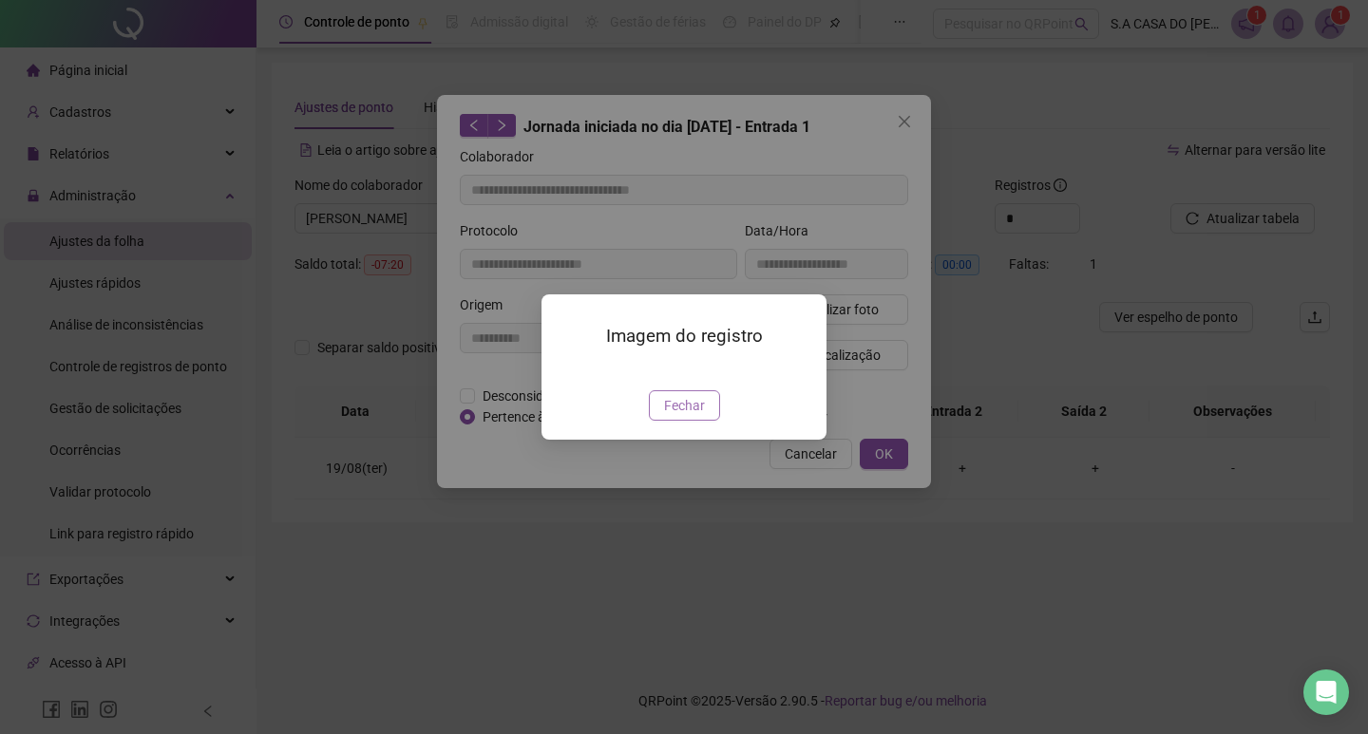
click at [687, 416] on span "Fechar" at bounding box center [684, 405] width 41 height 21
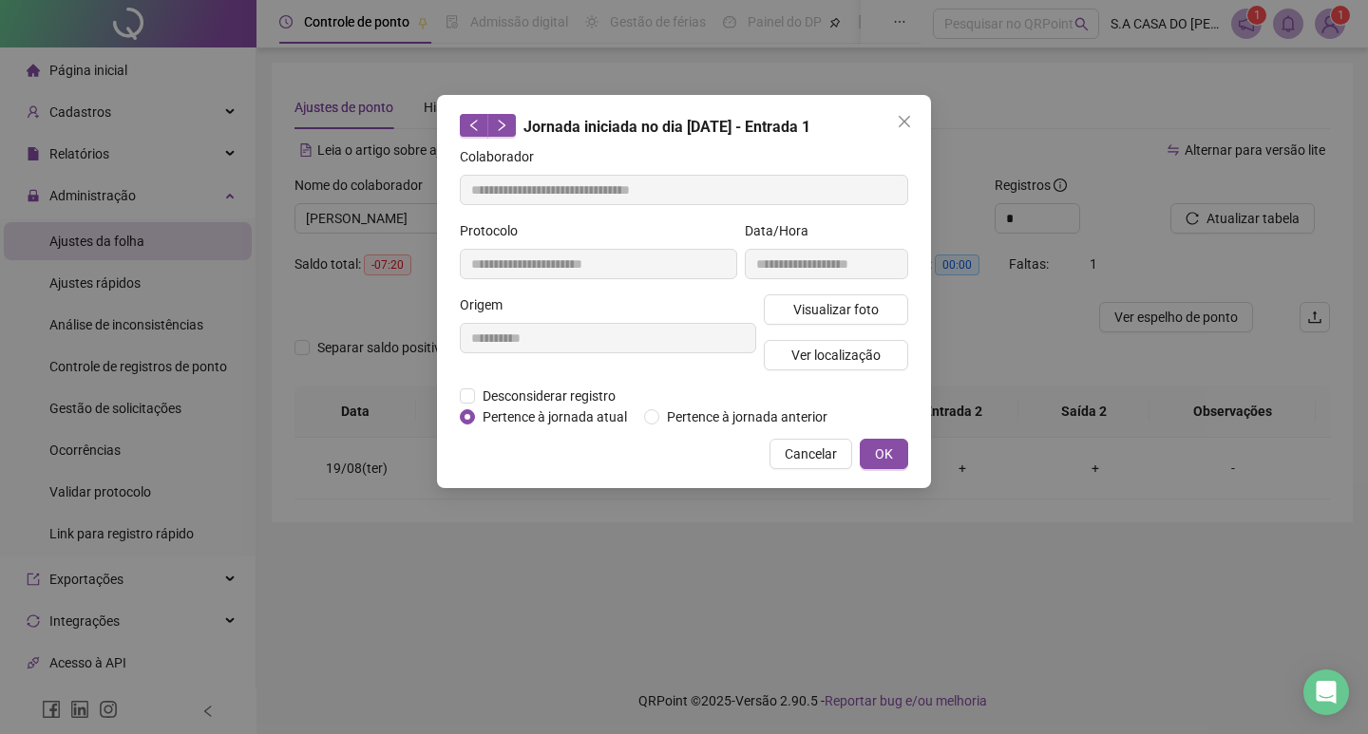
click at [776, 450] on button "Cancelar" at bounding box center [810, 454] width 83 height 30
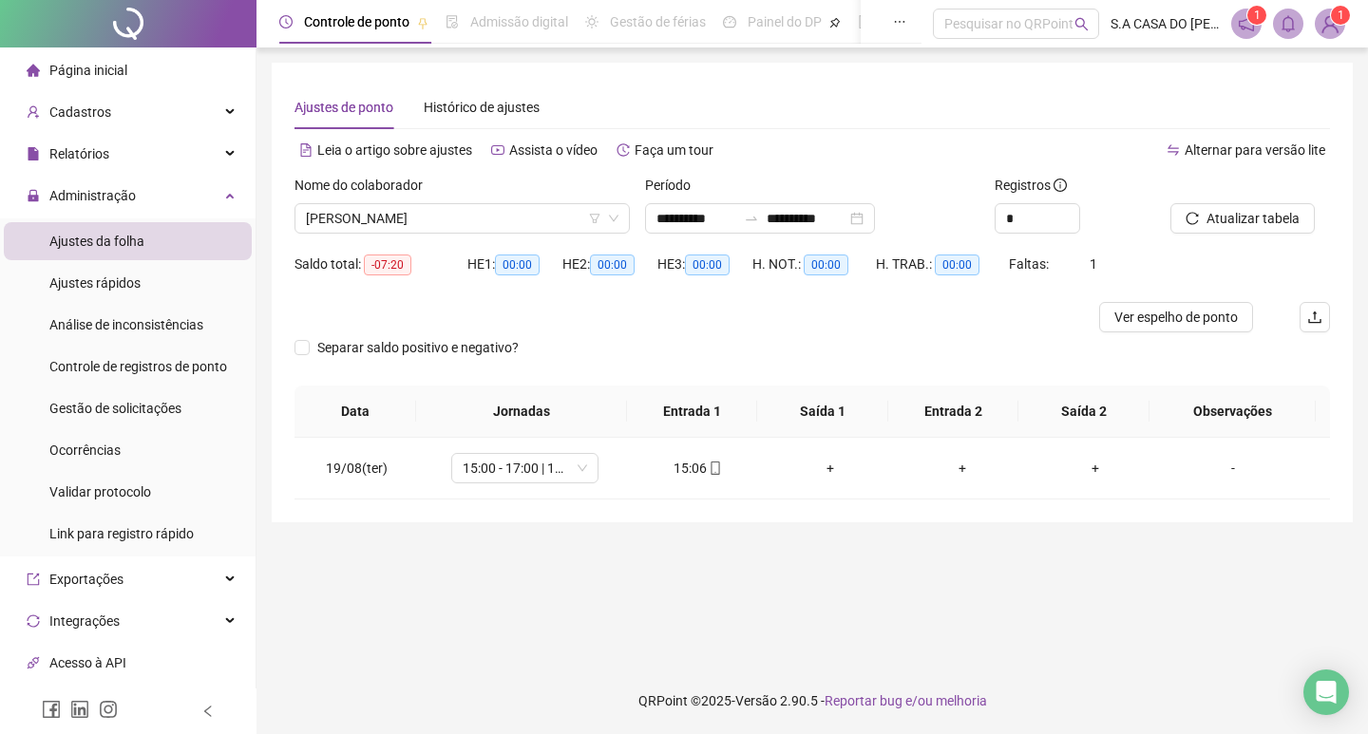
click at [794, 343] on div "Separar saldo positivo e negativo?" at bounding box center [811, 358] width 1035 height 53
